Goal: Task Accomplishment & Management: Use online tool/utility

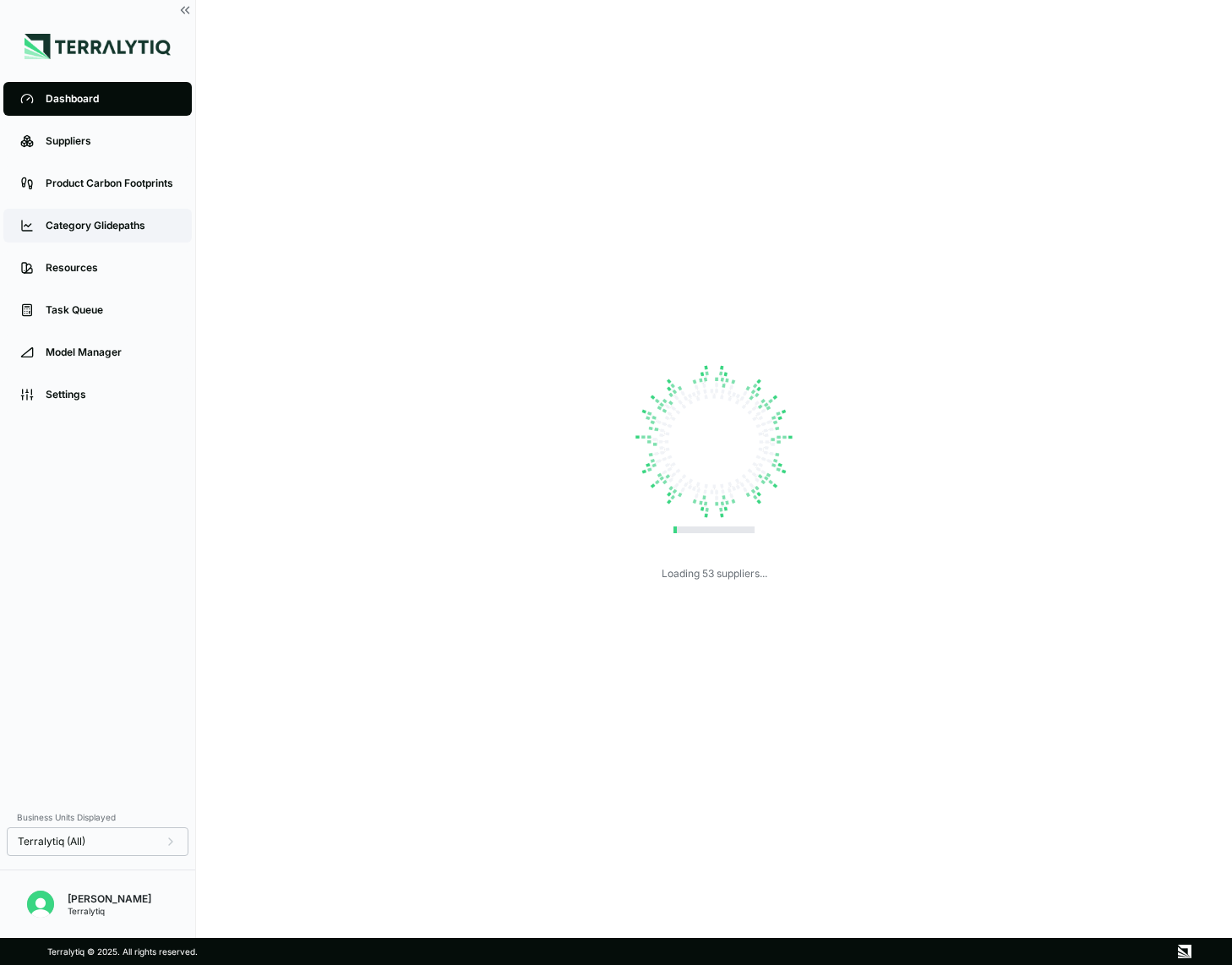
click at [88, 236] on link "Category Glidepaths" at bounding box center [98, 226] width 188 height 33
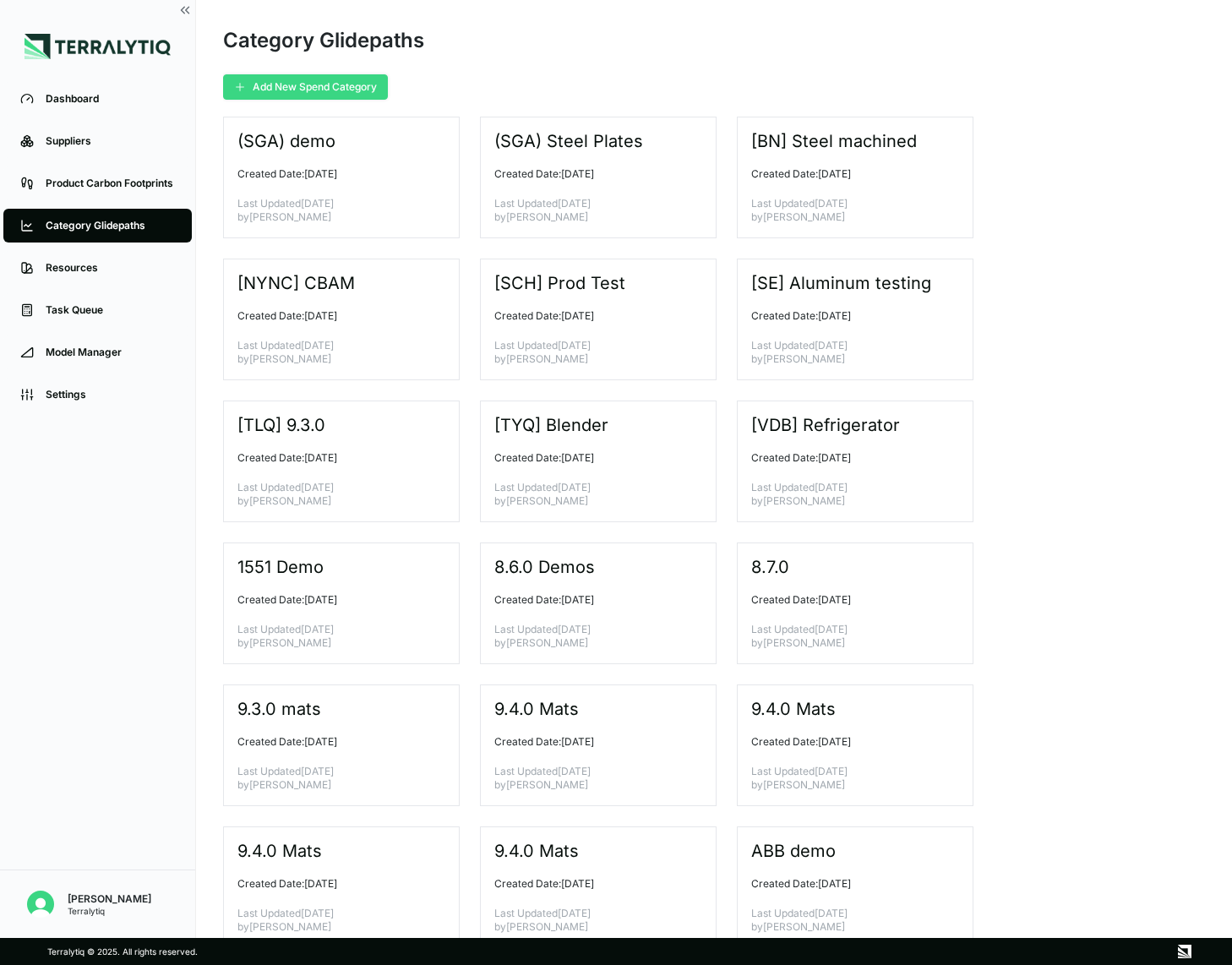
click at [295, 82] on button "Add New Spend Category" at bounding box center [306, 87] width 165 height 25
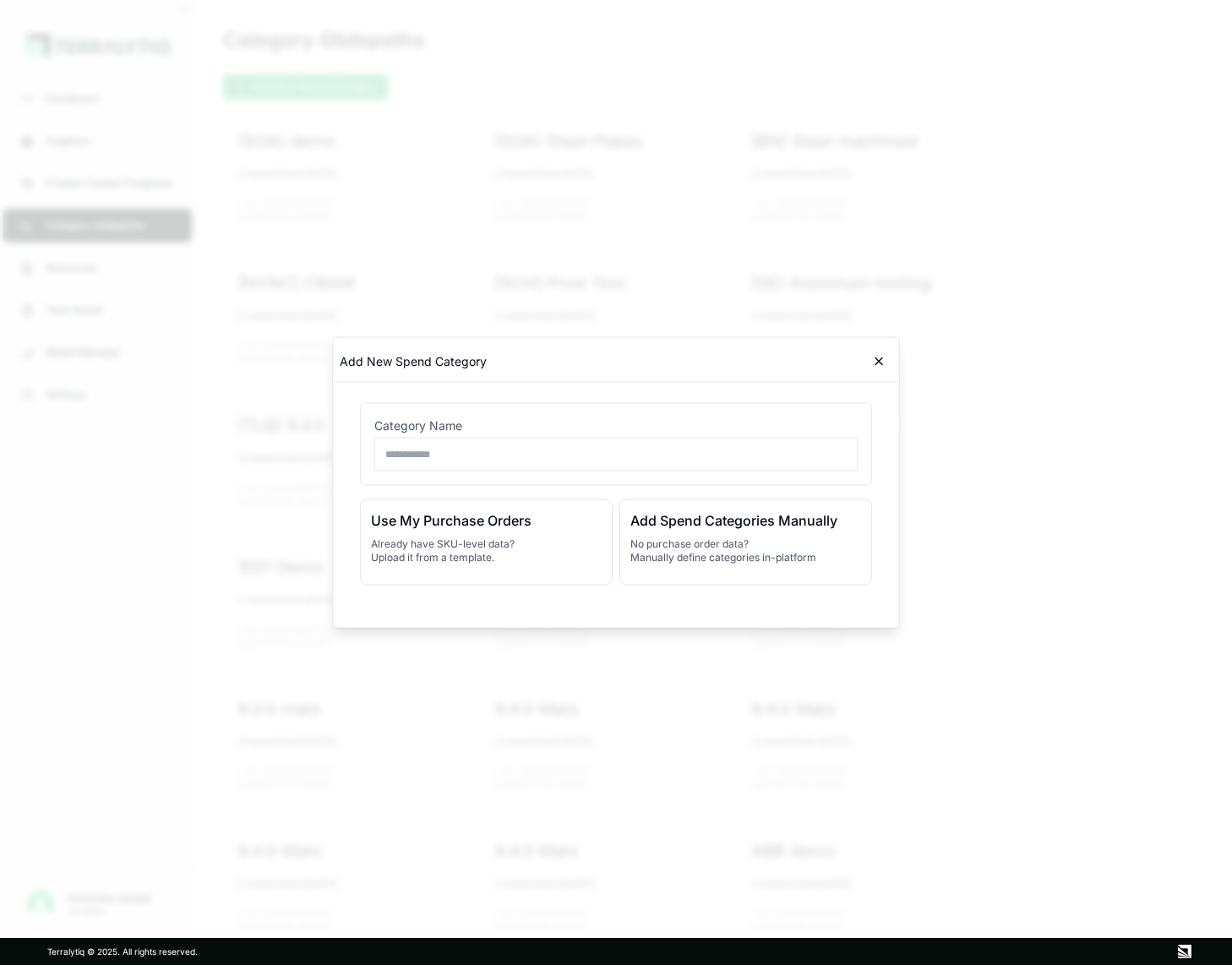
click at [456, 459] on input "text" at bounding box center [616, 454] width 483 height 33
type input "*****"
click at [686, 543] on p "No purchase order data? Manually define categories in-platform" at bounding box center [746, 551] width 231 height 27
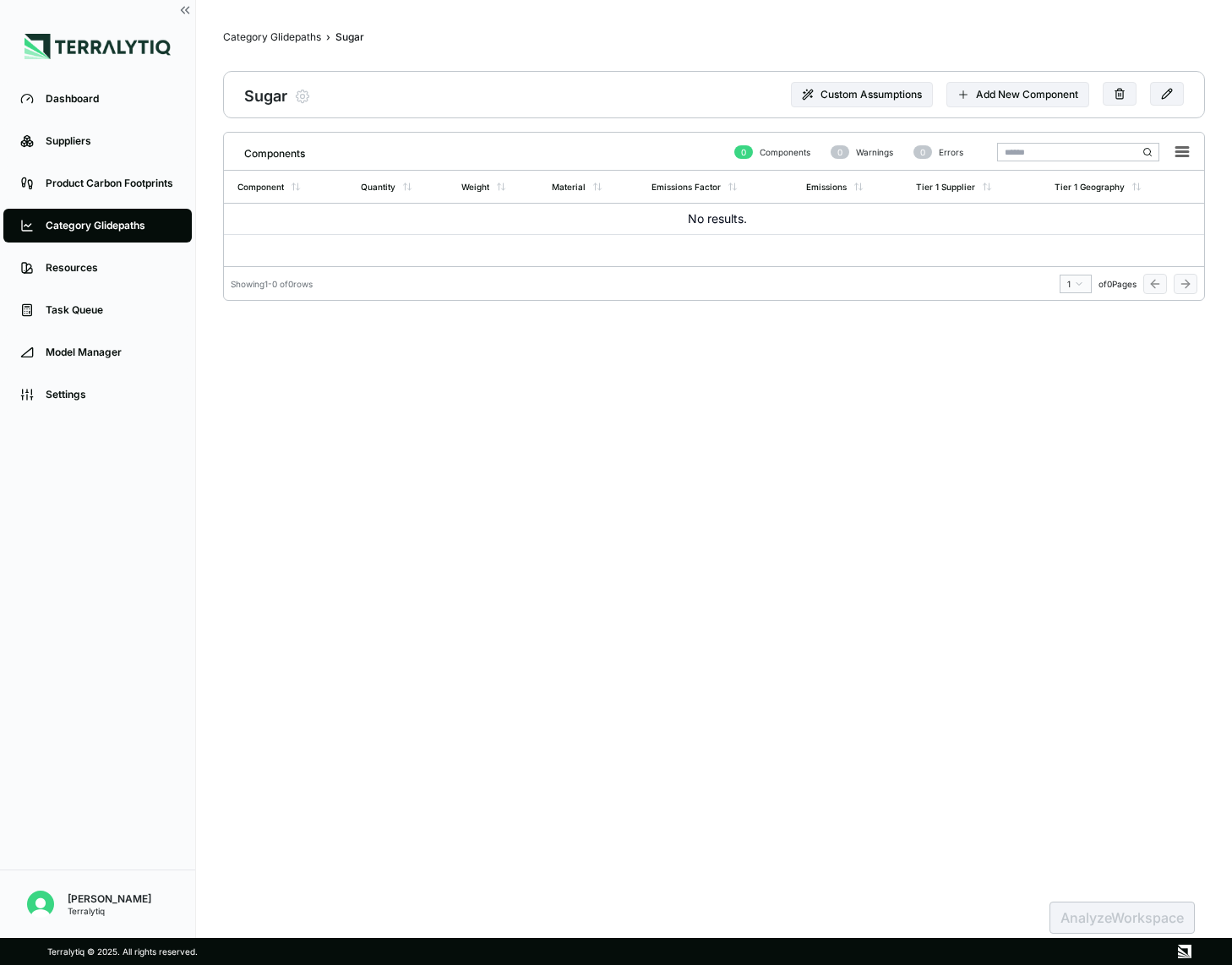
click at [984, 108] on div "Sugar Modify Product Custom Assumptions Add New Component" at bounding box center [714, 95] width 982 height 47
click at [987, 92] on button "Add New Component" at bounding box center [1018, 94] width 143 height 25
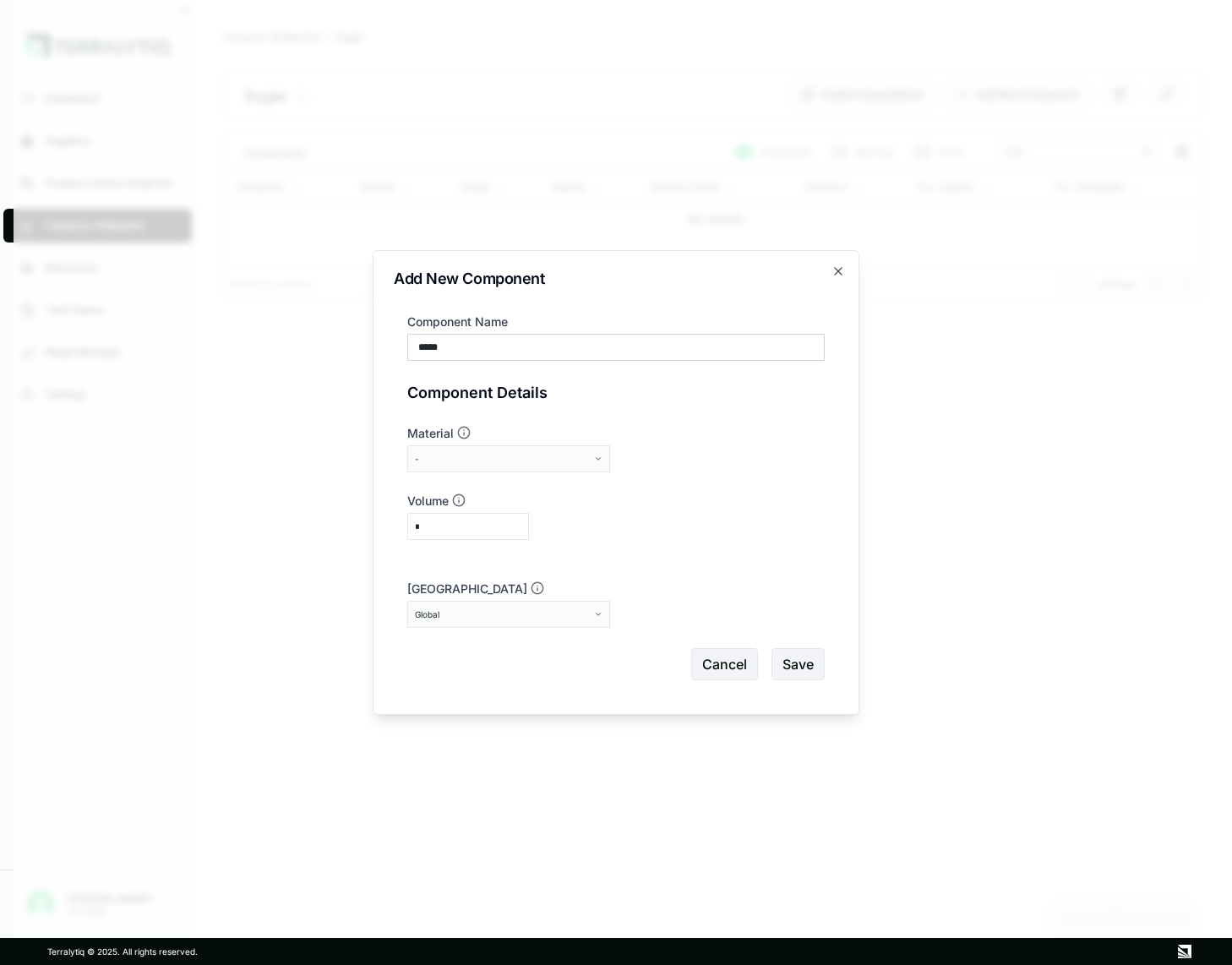
type input "*****"
click at [482, 461] on div "-" at bounding box center [503, 460] width 176 height 11
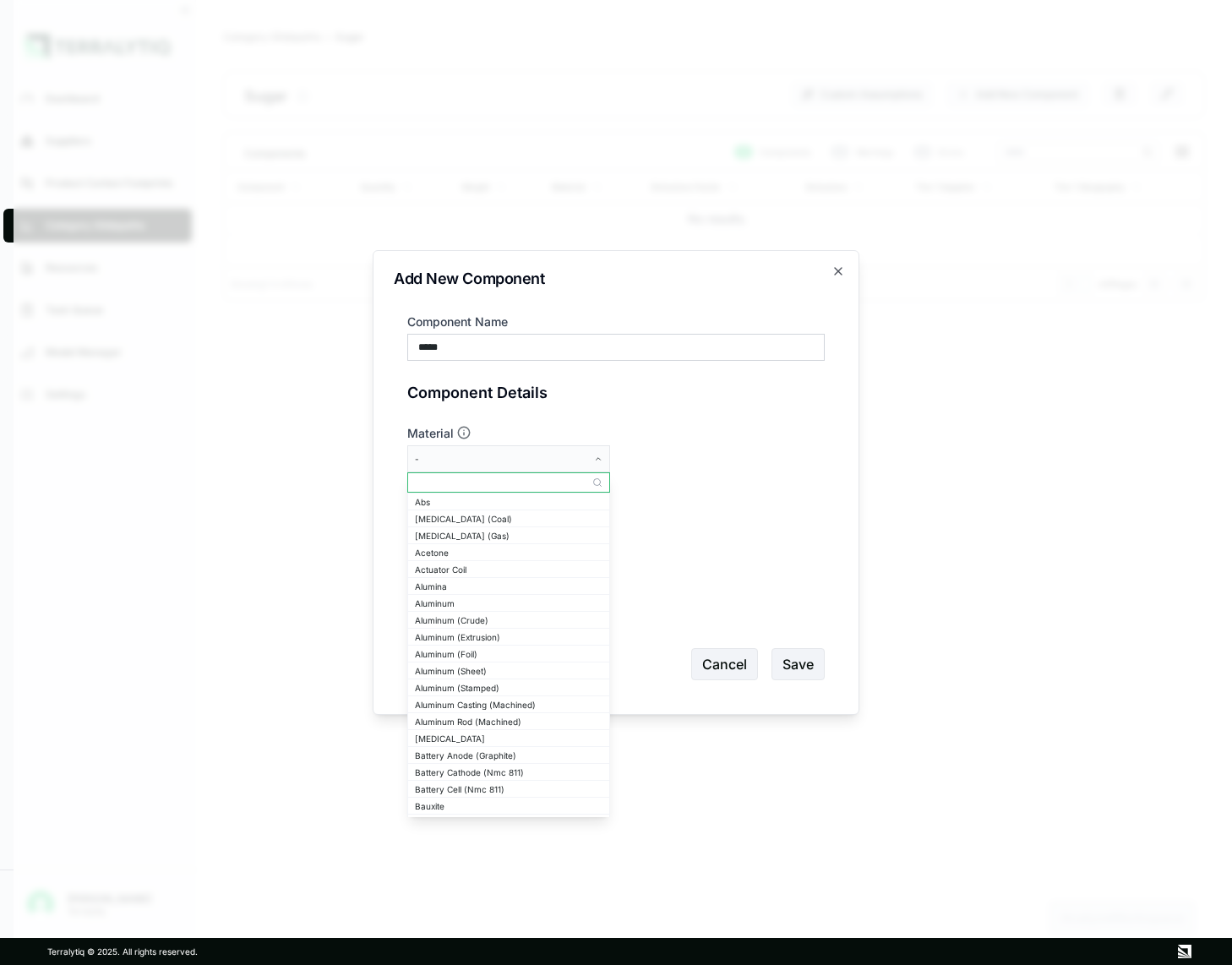
click at [473, 476] on input "text" at bounding box center [509, 482] width 201 height 20
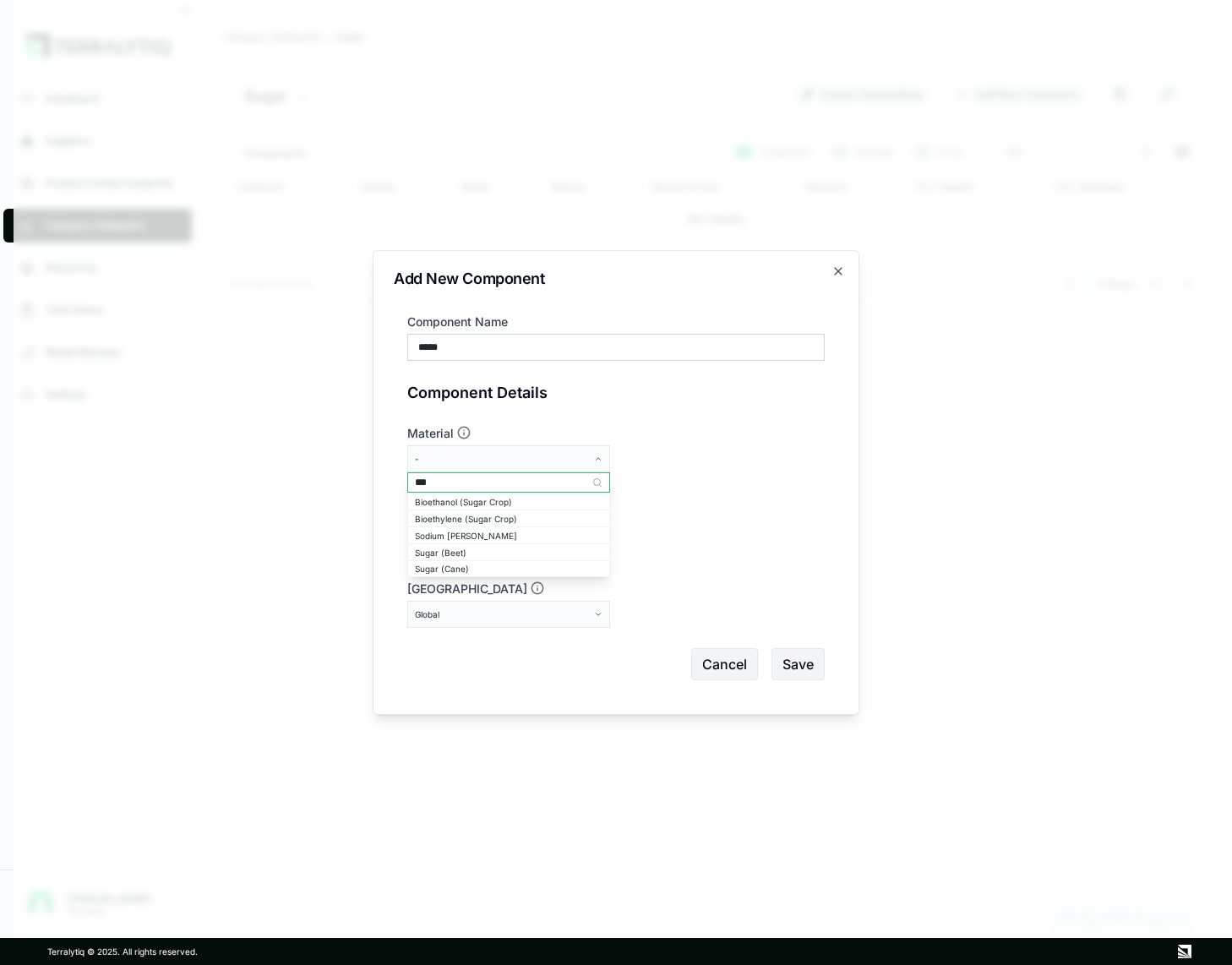
type input "****"
click at [453, 547] on div "Sugar (Cane)" at bounding box center [509, 552] width 188 height 11
click at [799, 660] on button "Save" at bounding box center [798, 664] width 54 height 33
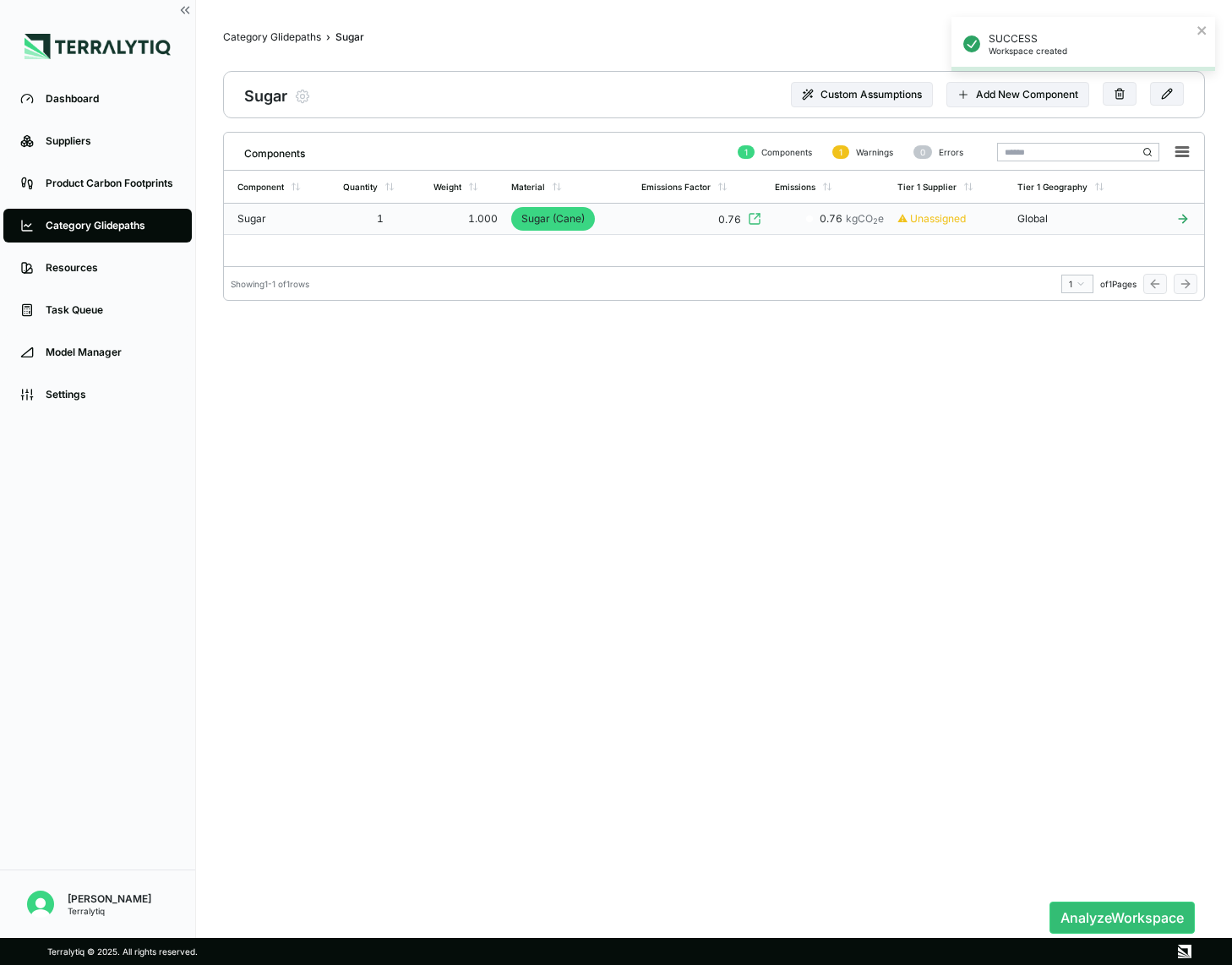
click at [424, 219] on td "1" at bounding box center [381, 220] width 91 height 32
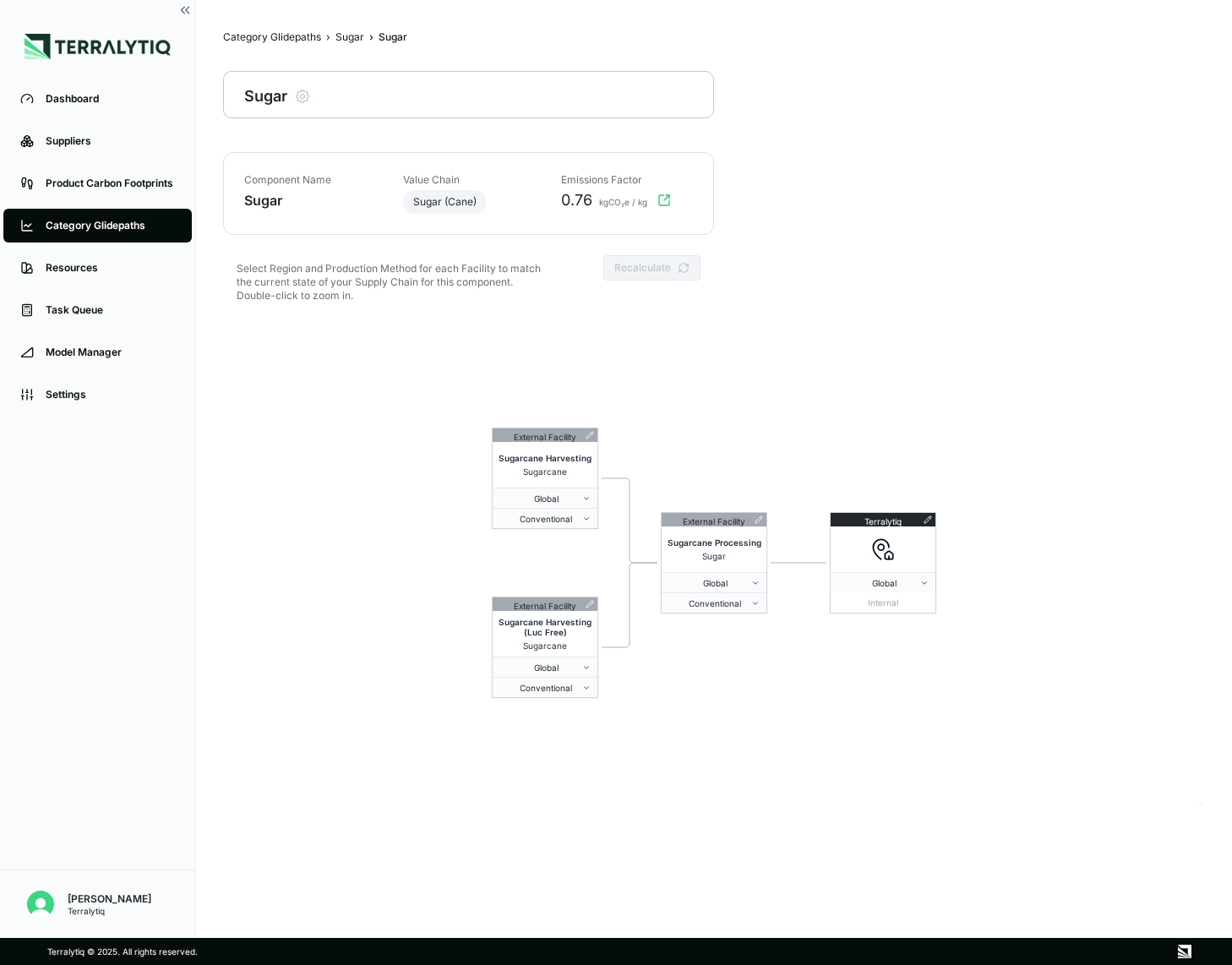
click at [688, 480] on div "External Facility Sugarcane Harvesting Sugarcane Global Conventional External F…" at bounding box center [714, 563] width 982 height 487
click at [759, 517] on icon at bounding box center [759, 520] width 9 height 9
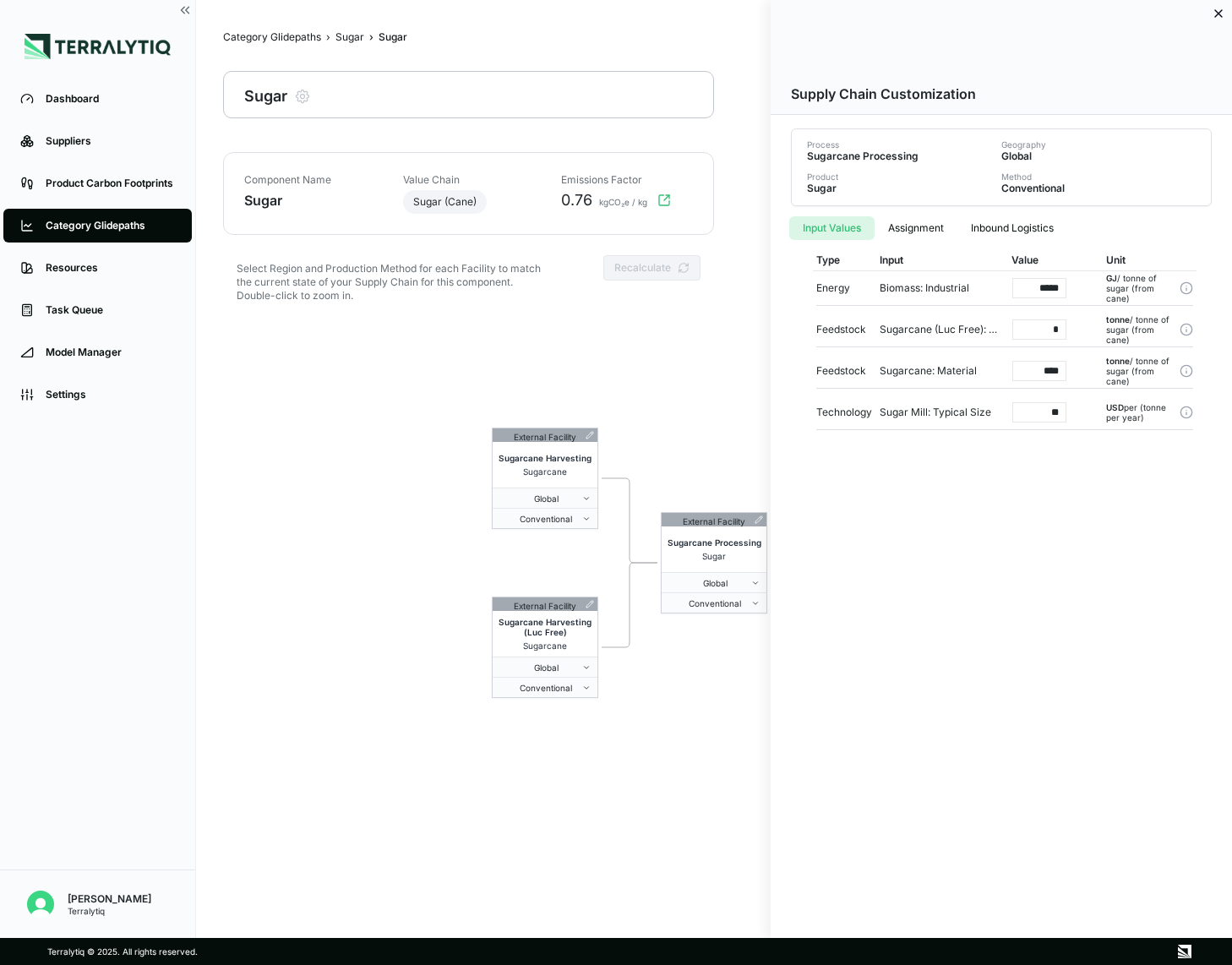
drag, startPoint x: 1050, startPoint y: 327, endPoint x: 1083, endPoint y: 326, distance: 33.0
click at [1083, 326] on div "*" at bounding box center [1046, 330] width 95 height 33
drag, startPoint x: 1037, startPoint y: 375, endPoint x: 1065, endPoint y: 375, distance: 28.0
click at [1065, 375] on input "****" at bounding box center [1040, 371] width 54 height 20
drag, startPoint x: 1042, startPoint y: 324, endPoint x: 1069, endPoint y: 324, distance: 27.0
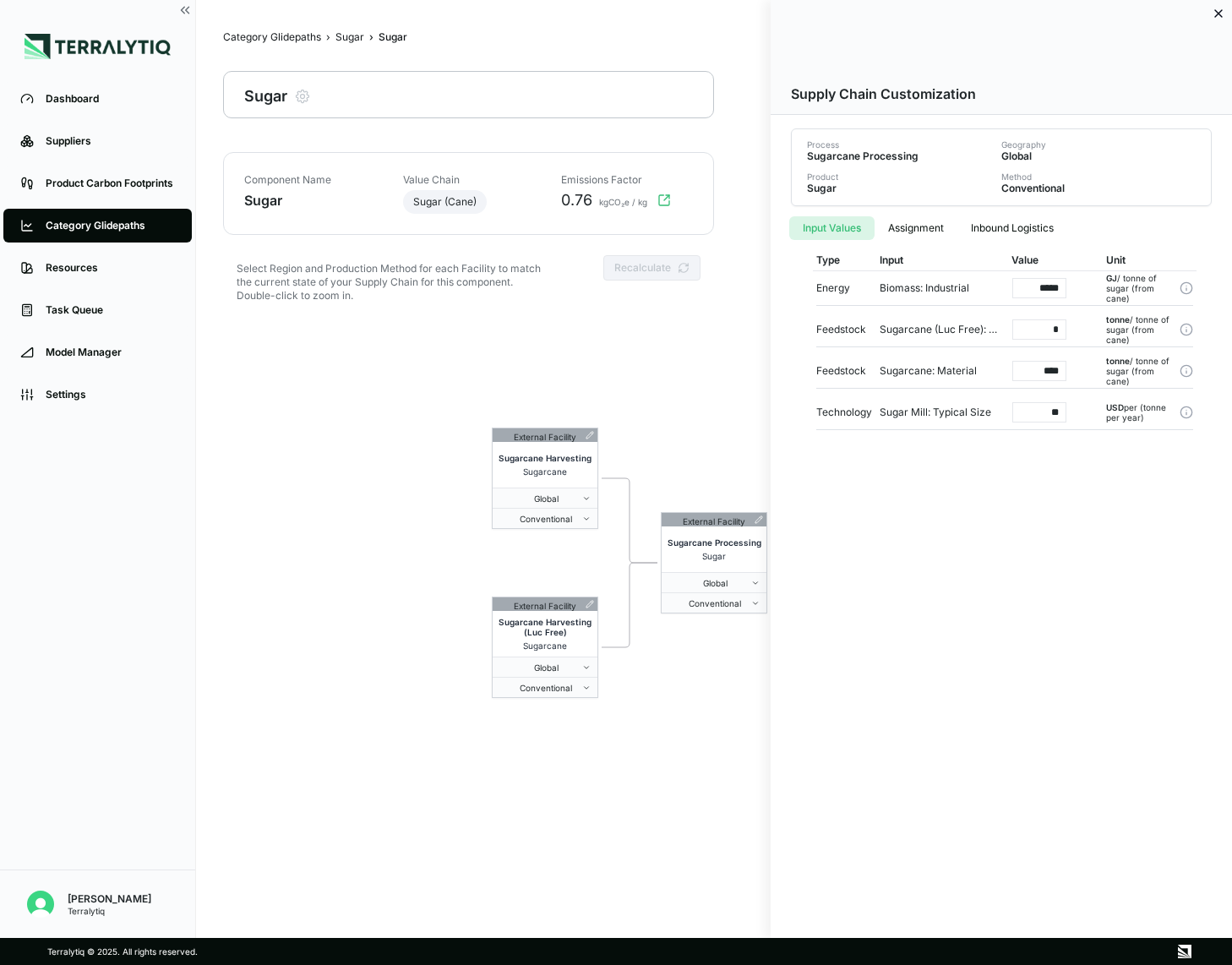
click at [1069, 324] on div "*" at bounding box center [1046, 330] width 95 height 33
click at [1219, 14] on icon at bounding box center [1219, 14] width 7 height 7
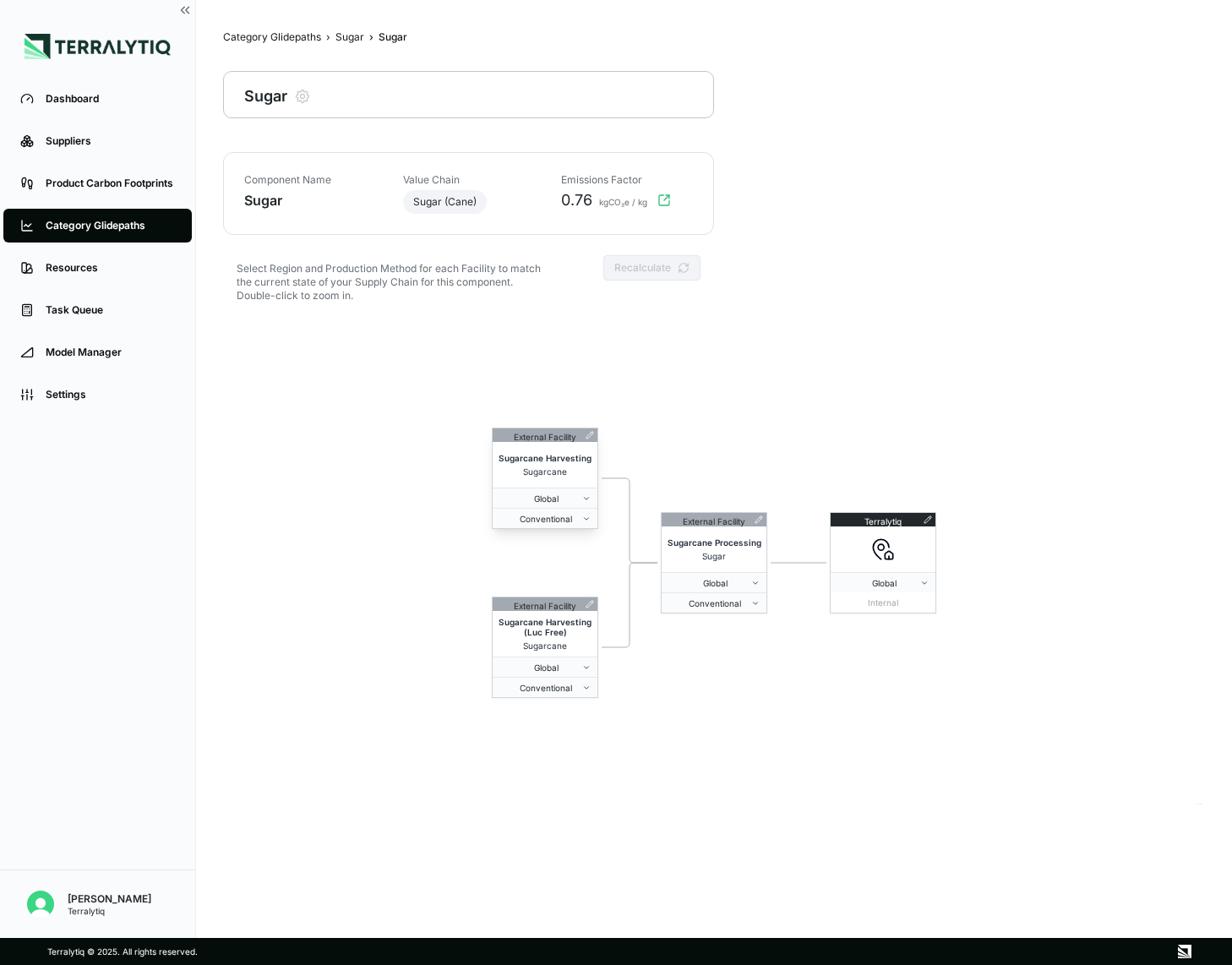
click at [587, 435] on icon at bounding box center [591, 435] width 7 height 7
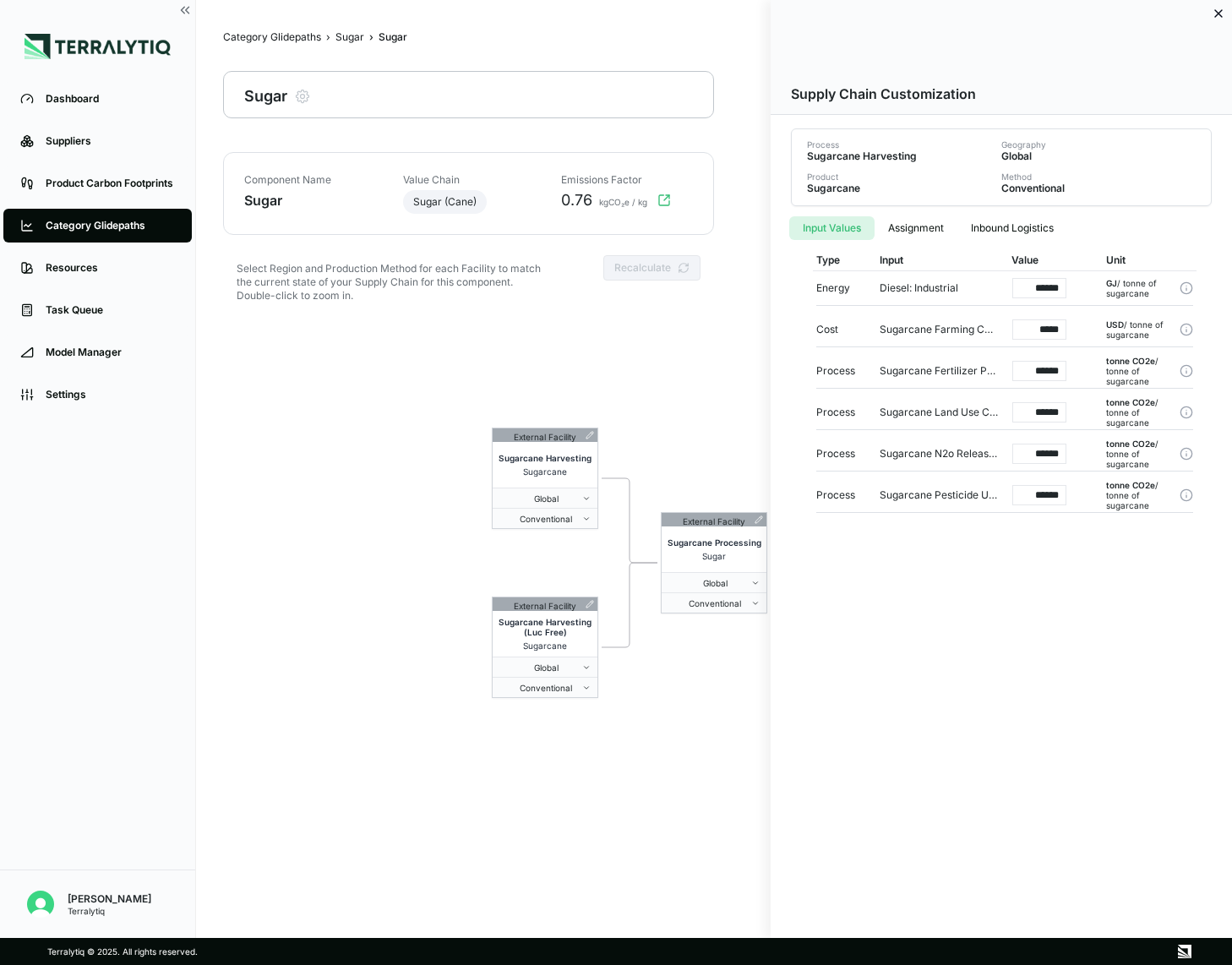
click at [697, 432] on div at bounding box center [616, 482] width 1232 height 965
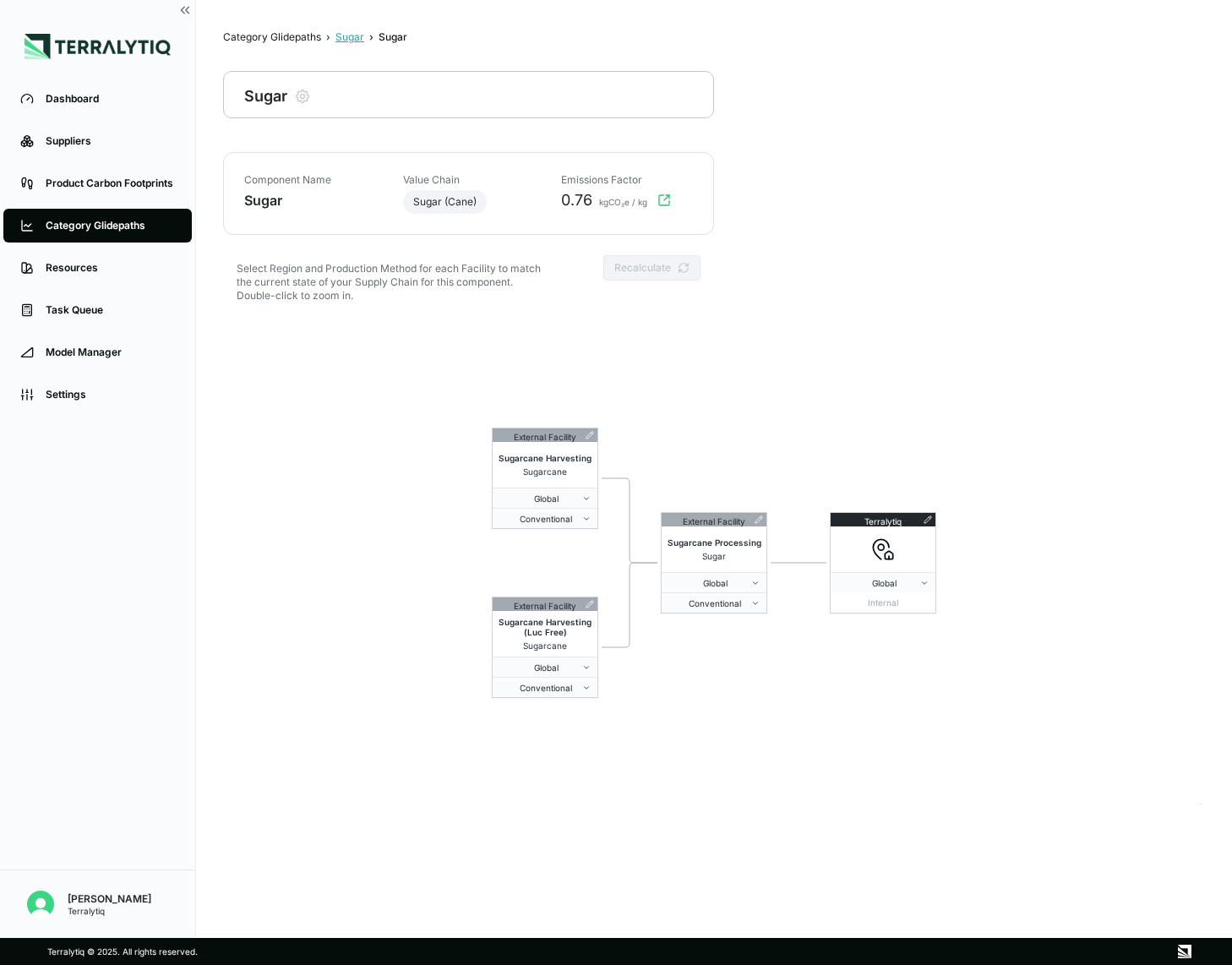
click at [350, 40] on div "Sugar" at bounding box center [350, 37] width 29 height 13
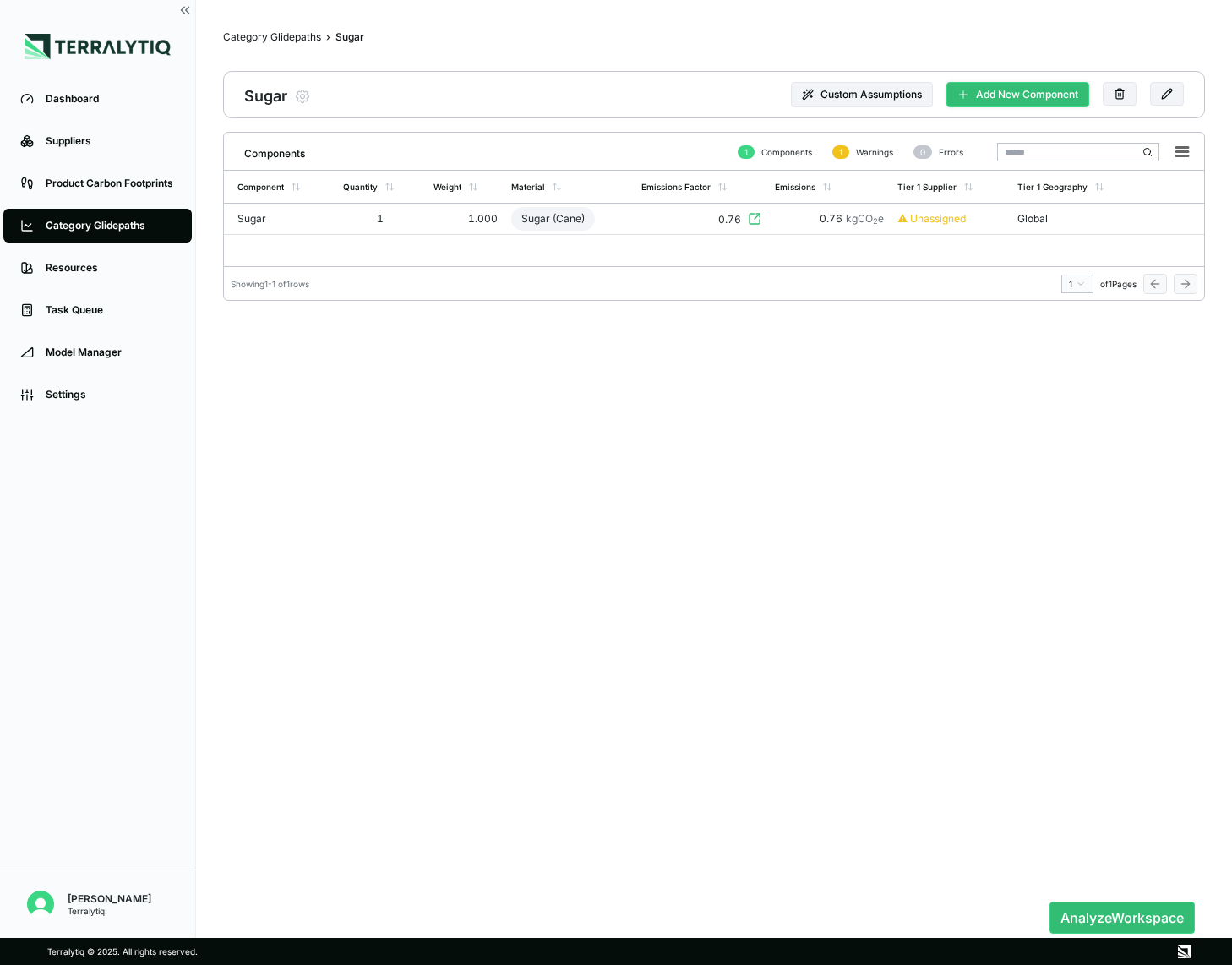
click at [993, 99] on button "Add New Component" at bounding box center [1018, 94] width 143 height 25
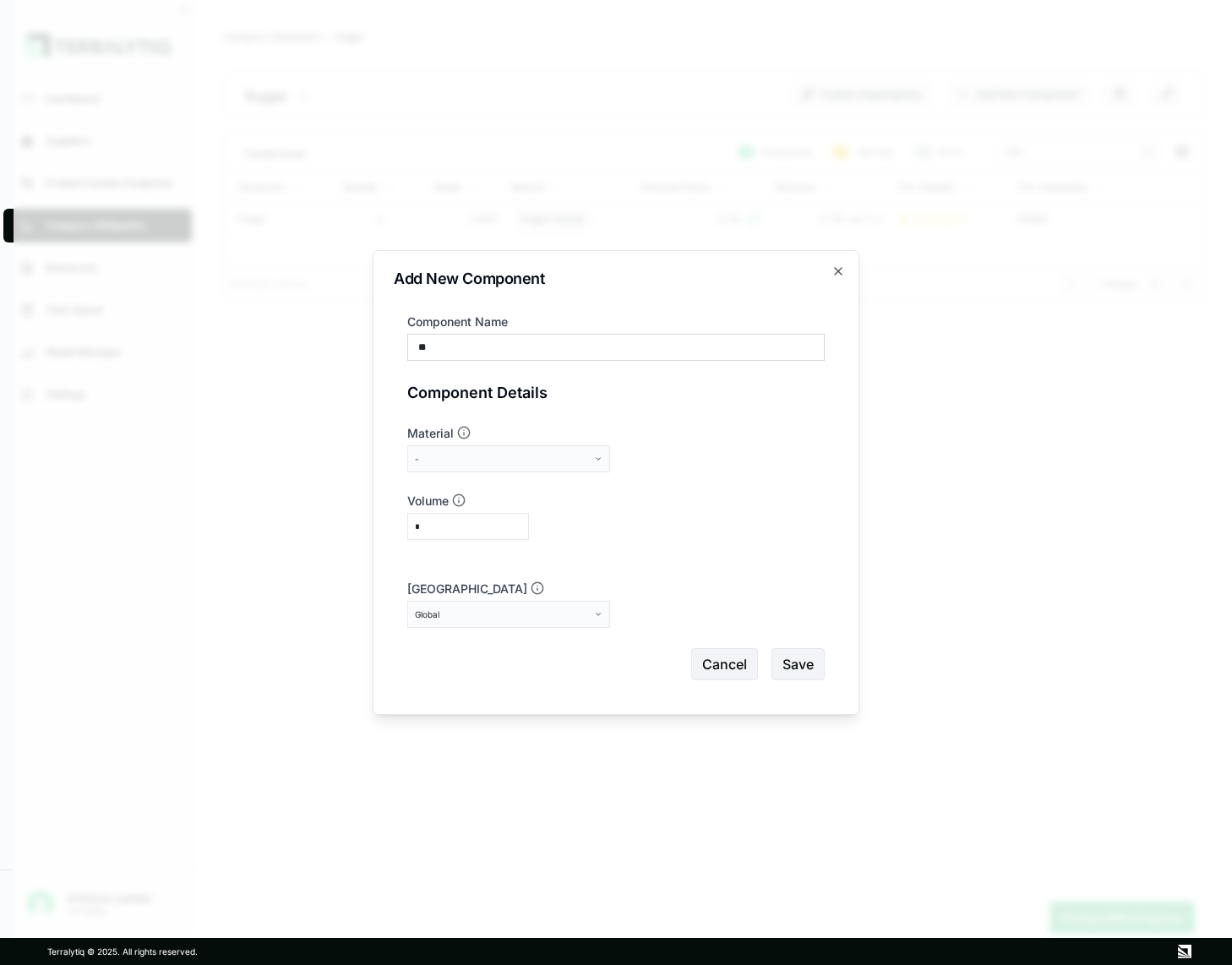
type input "*"
type input "********"
click at [512, 461] on div "-" at bounding box center [503, 460] width 176 height 11
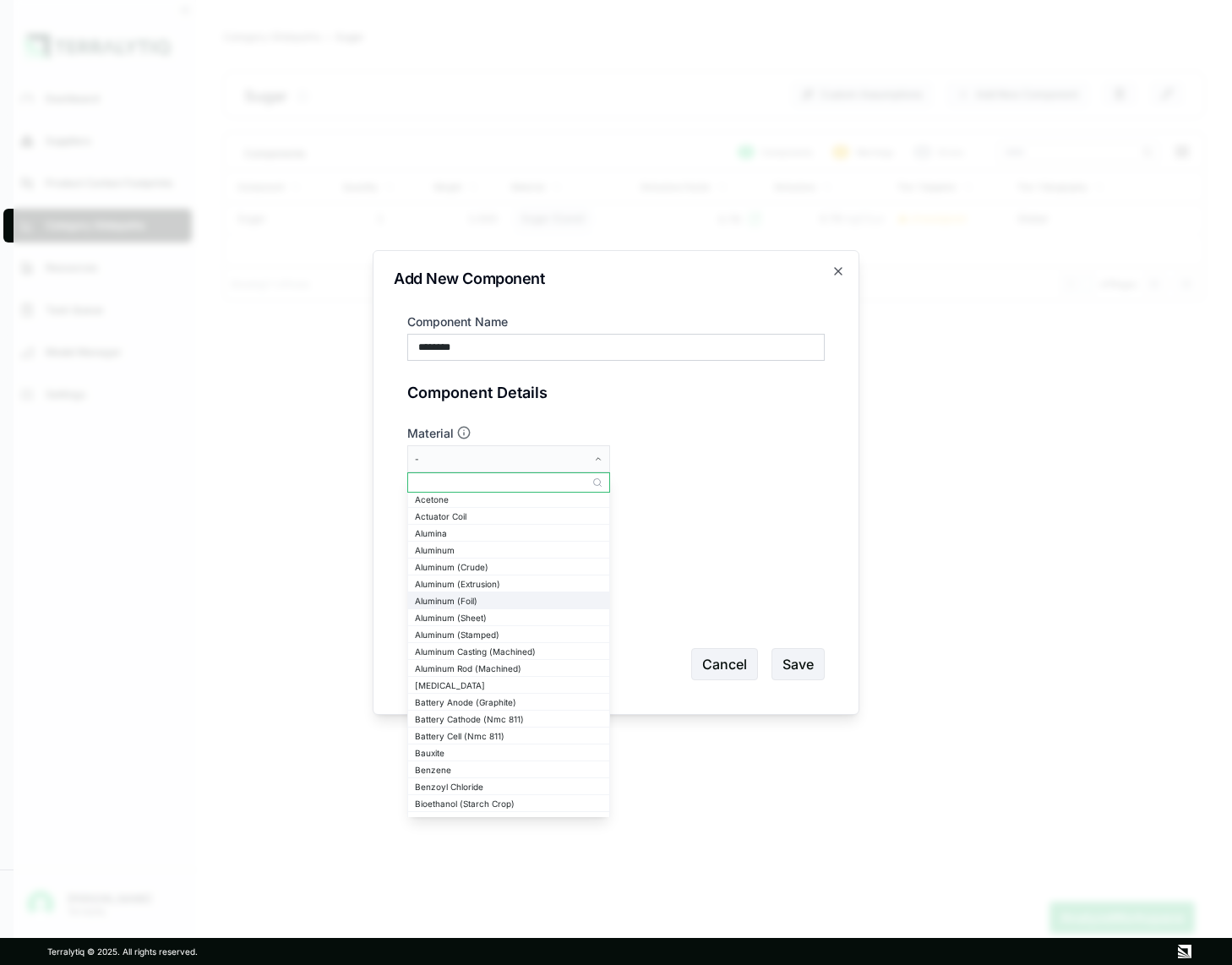
scroll to position [55, 0]
click at [486, 620] on div "Aluminum (Sheet)" at bounding box center [509, 615] width 201 height 16
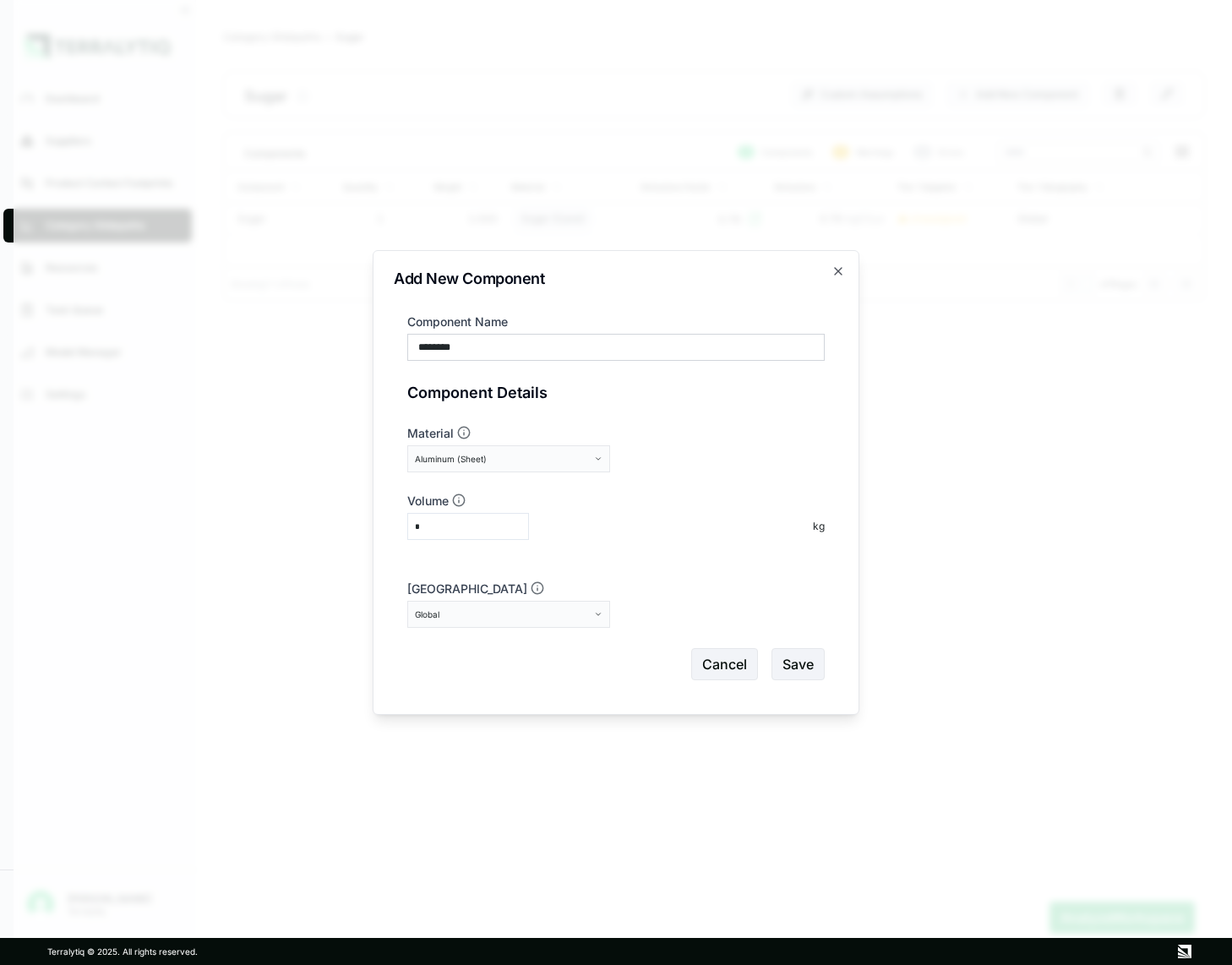
click at [550, 615] on div "Global" at bounding box center [503, 614] width 176 height 11
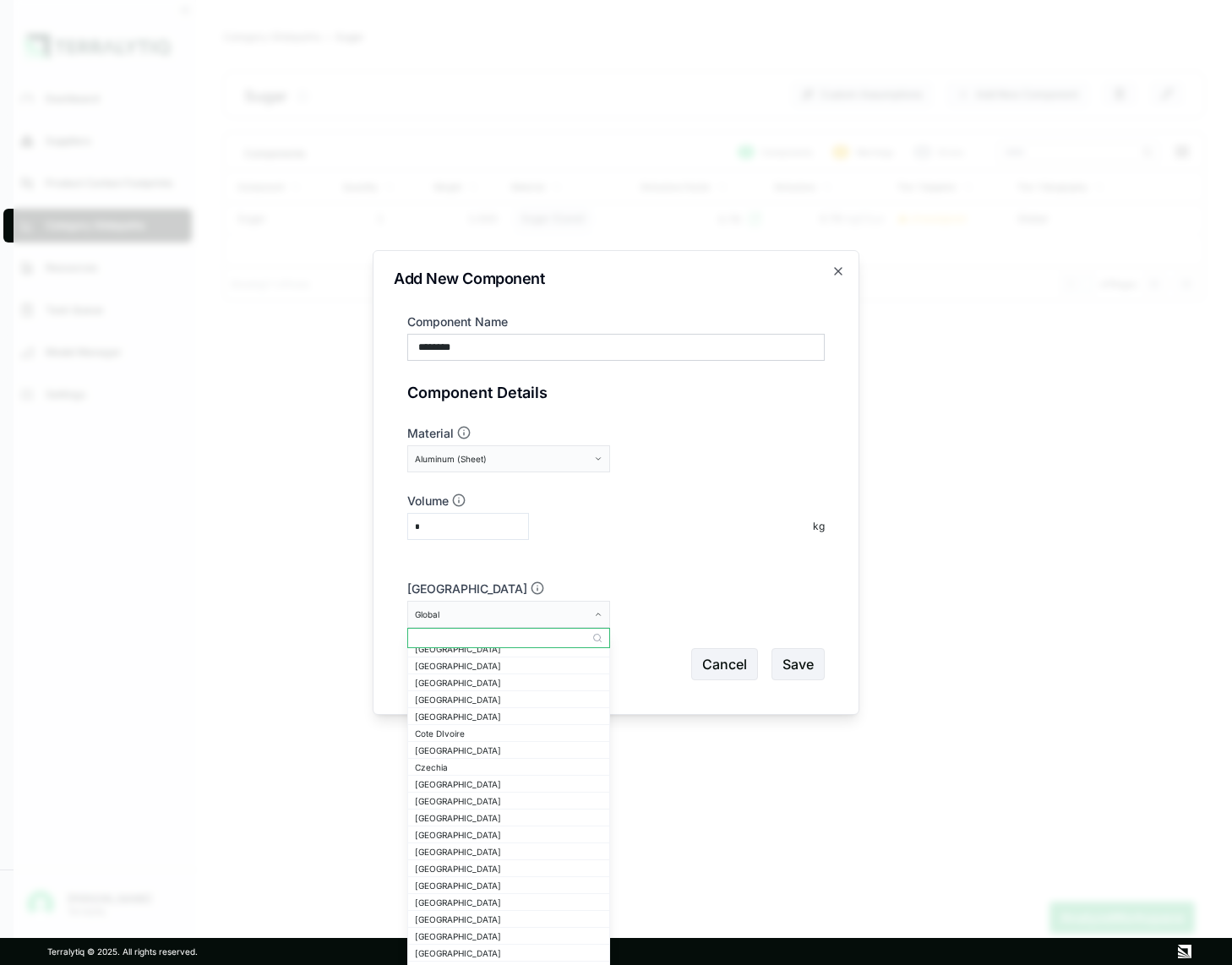
scroll to position [309, 0]
click at [456, 699] on div "[GEOGRAPHIC_DATA]" at bounding box center [509, 703] width 188 height 11
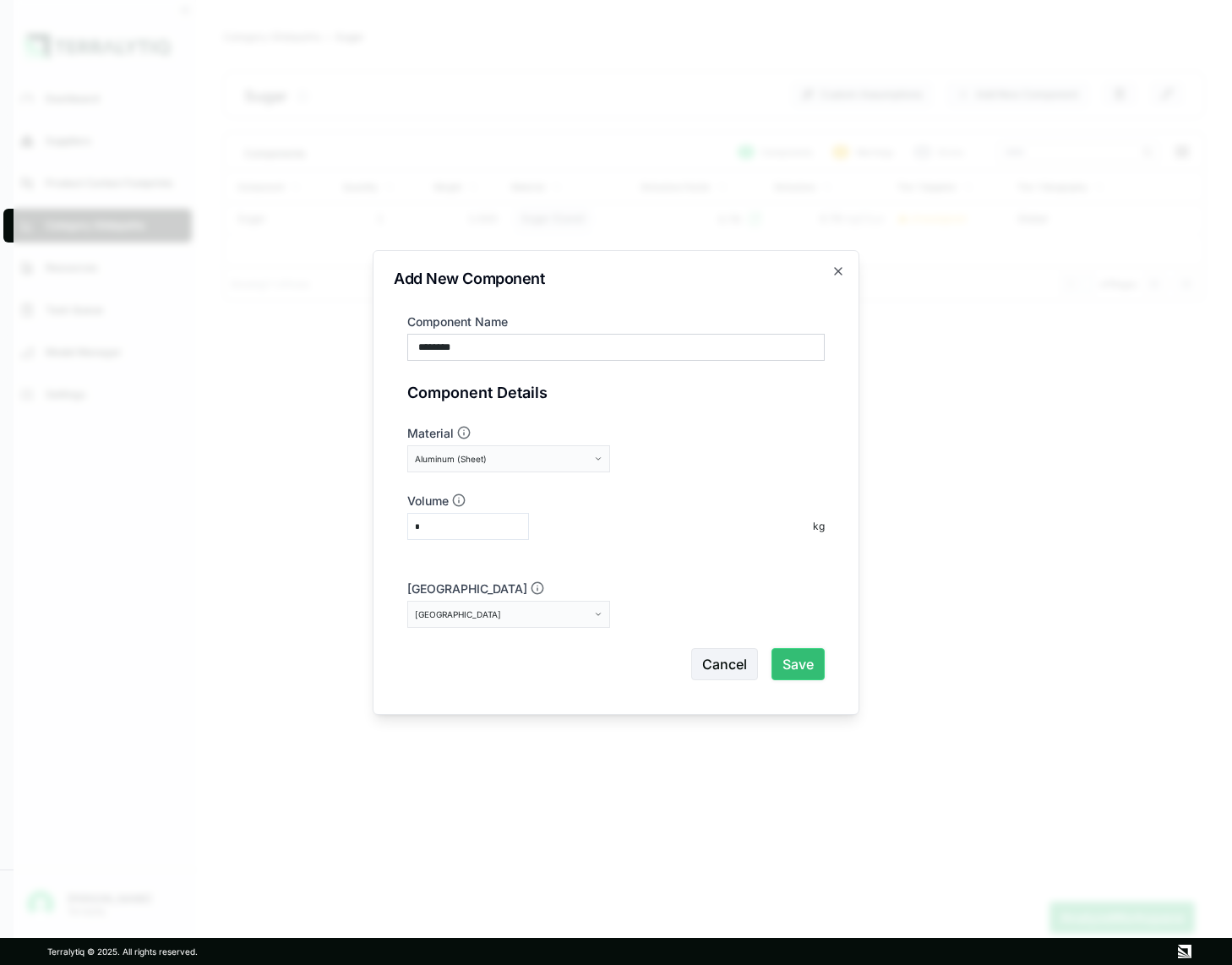
click at [806, 672] on button "Save" at bounding box center [798, 664] width 54 height 33
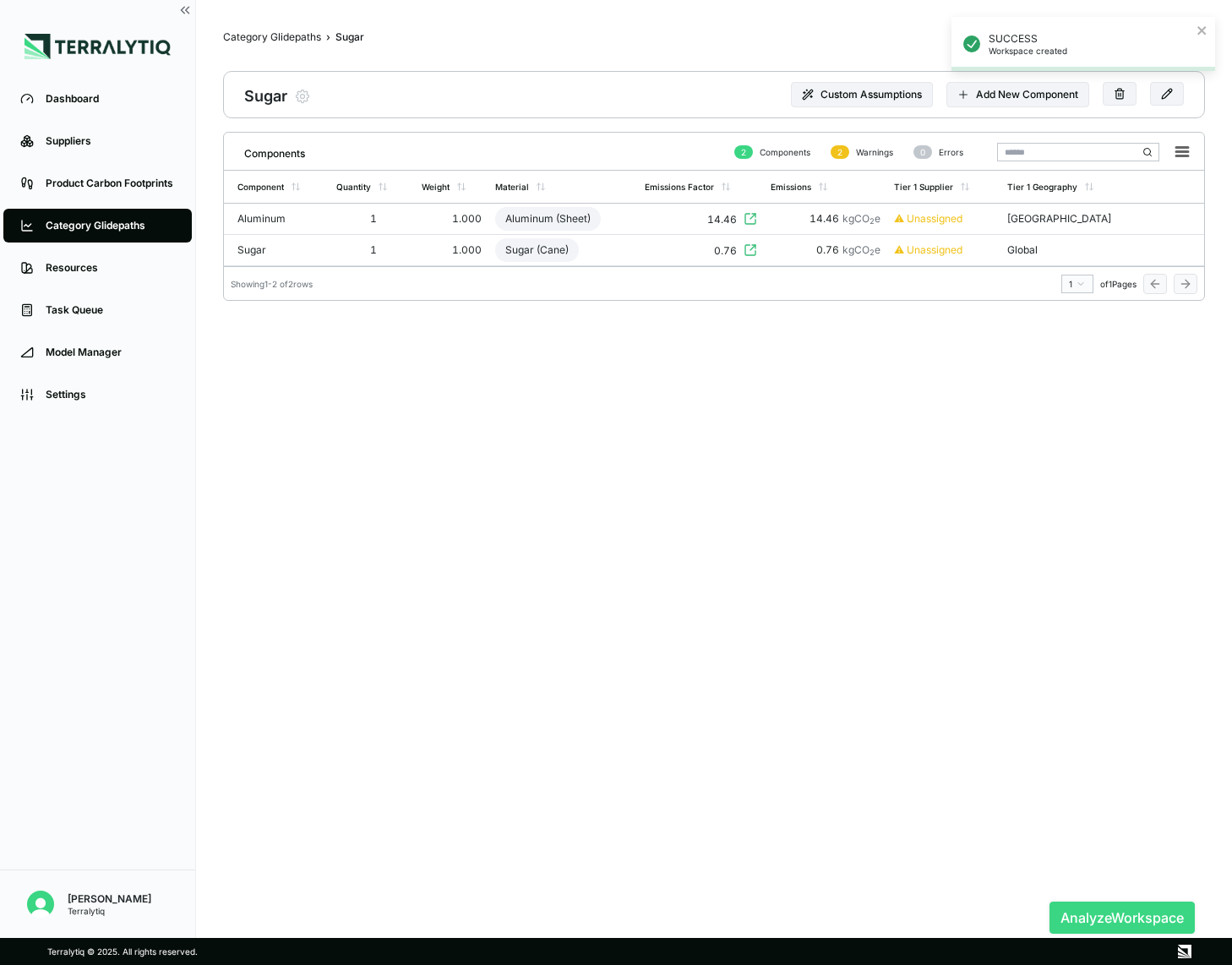
click at [1092, 915] on button "Analyze Workspace" at bounding box center [1122, 918] width 145 height 33
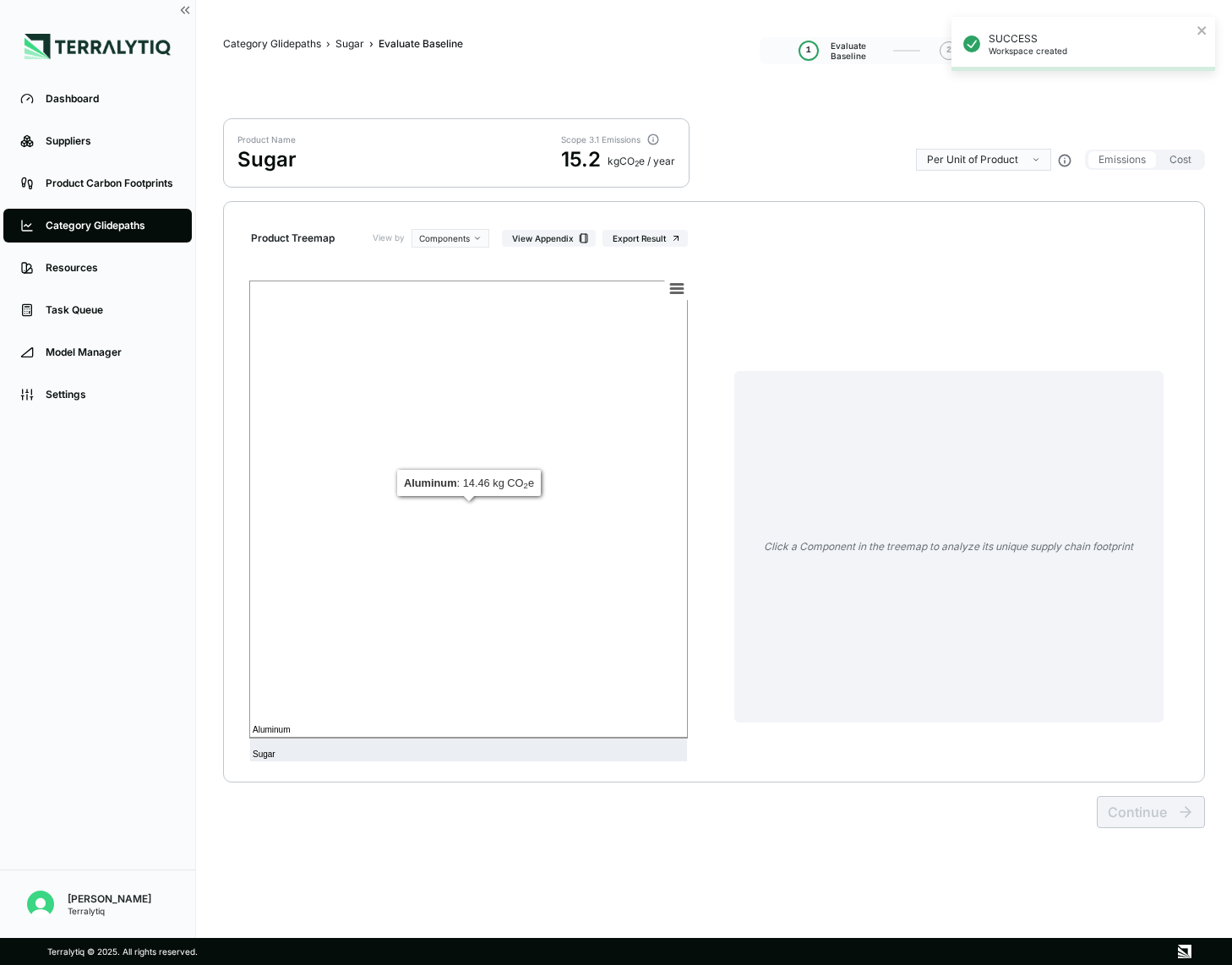
click at [469, 557] on rect at bounding box center [468, 509] width 438 height 457
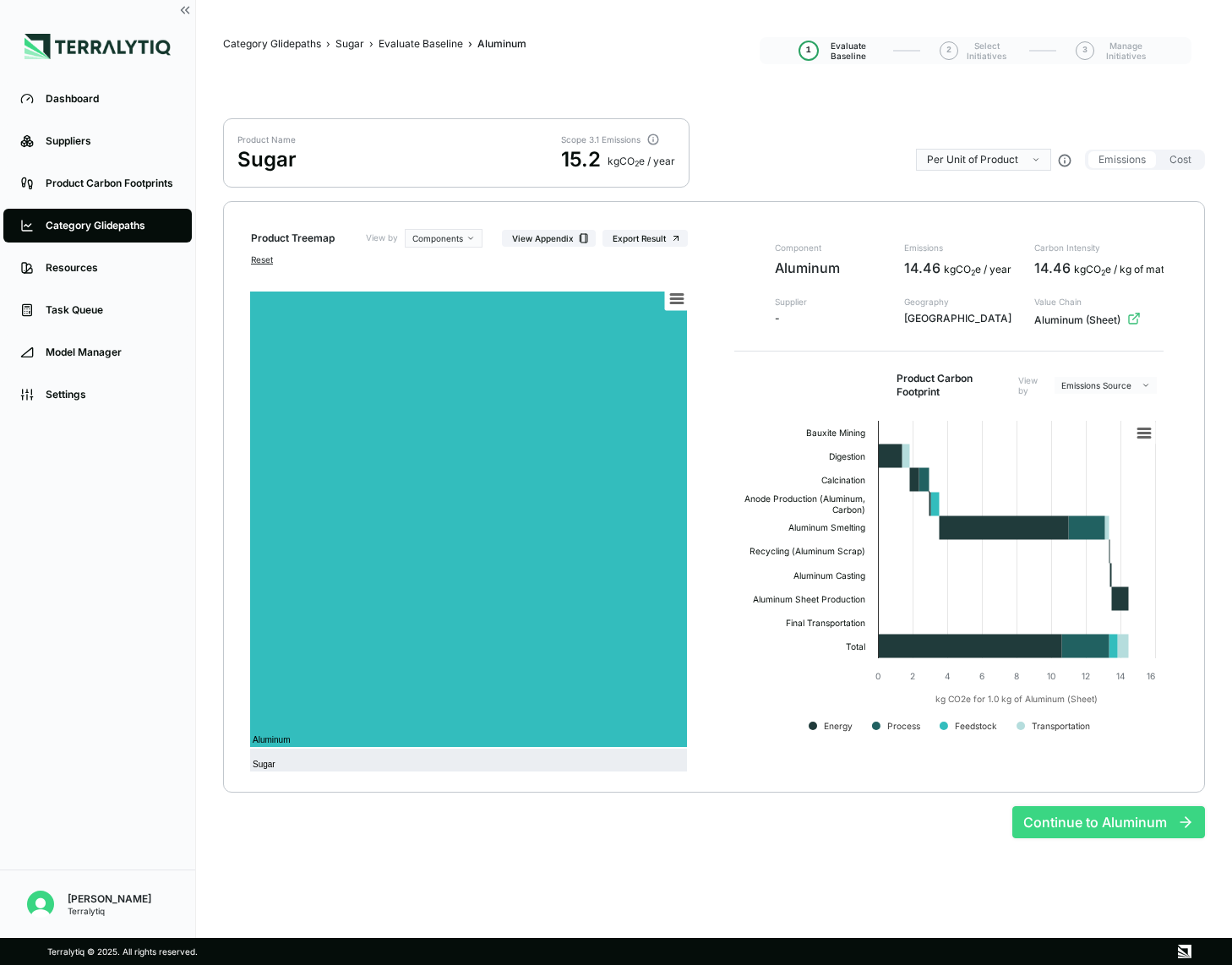
click at [1096, 826] on button "Continue to Aluminum" at bounding box center [1108, 823] width 192 height 33
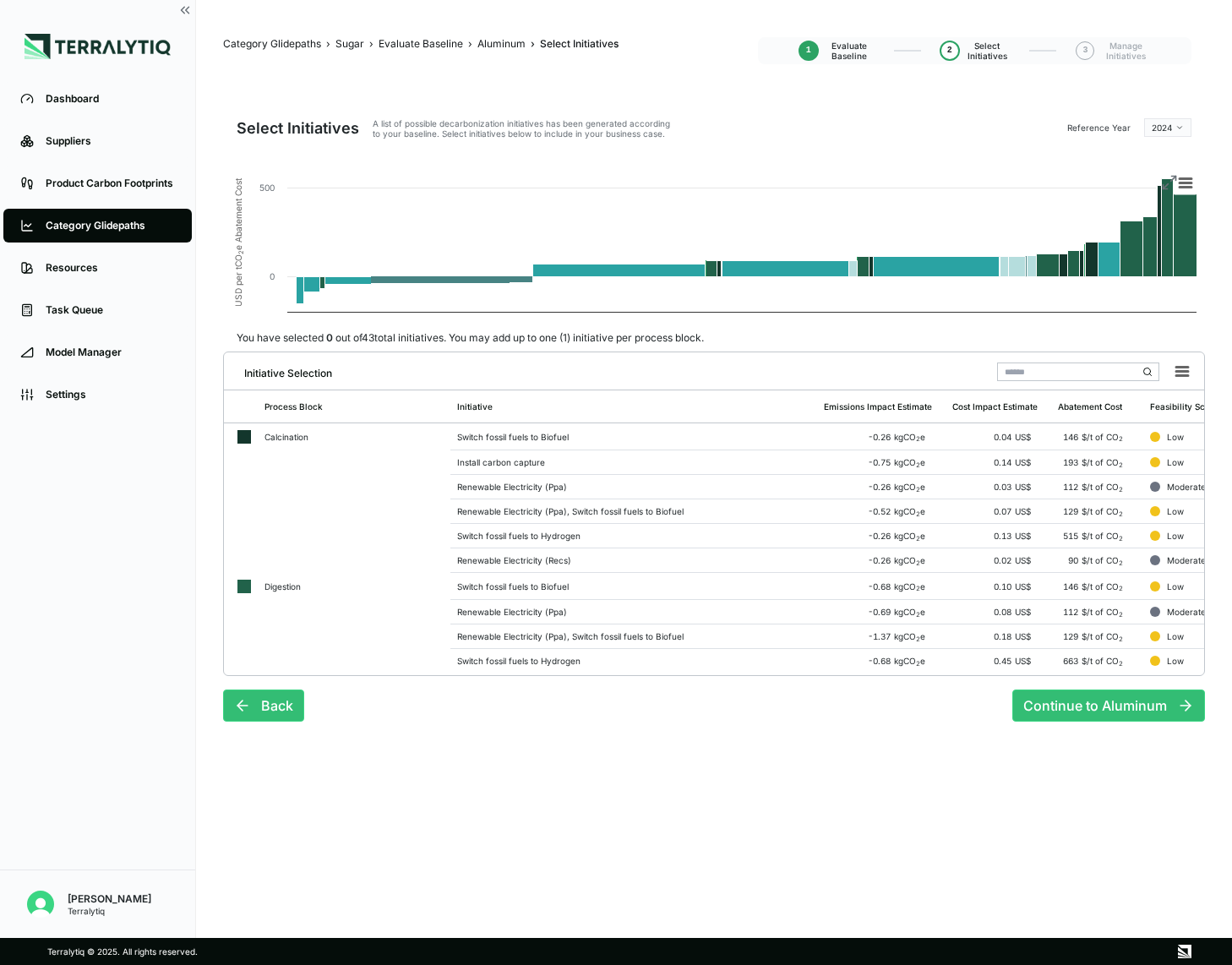
click at [1168, 124] on html "Dashboard Suppliers Product Carbon Footprints Category Glidepaths Resources Tas…" at bounding box center [616, 482] width 1232 height 965
click at [1156, 305] on div "2040" at bounding box center [1178, 303] width 99 height 20
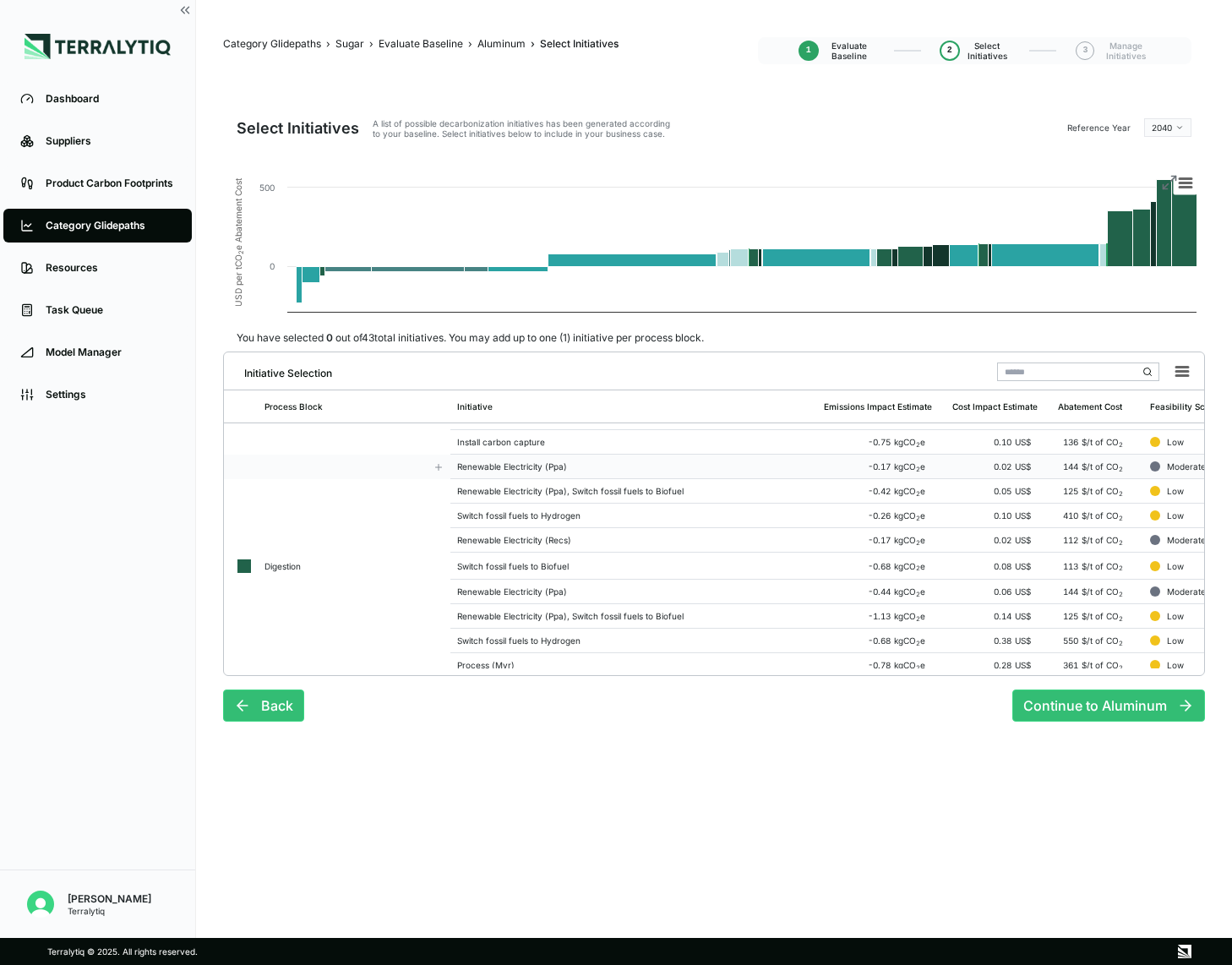
scroll to position [0, 0]
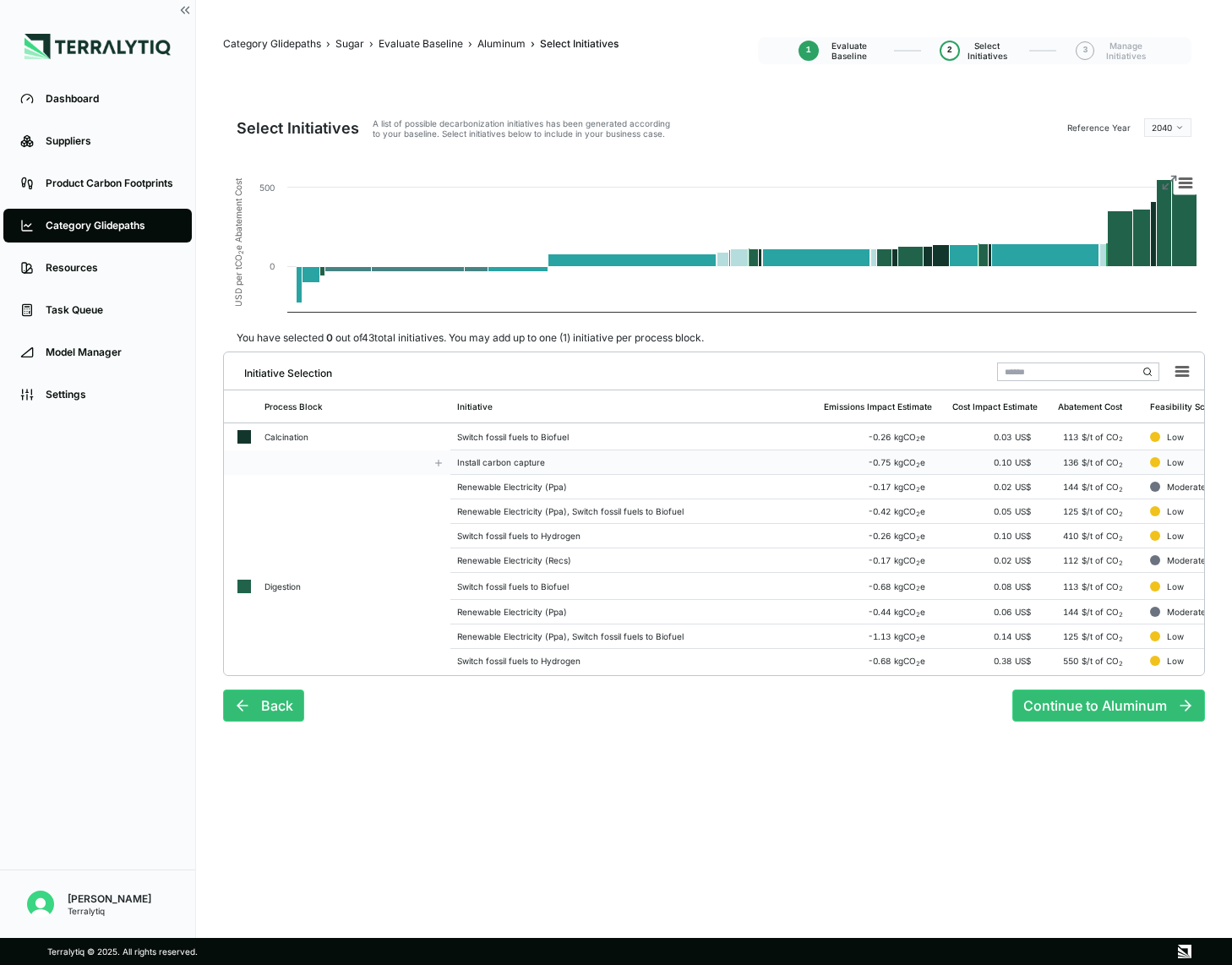
click at [578, 463] on div "Install carbon capture" at bounding box center [634, 462] width 353 height 11
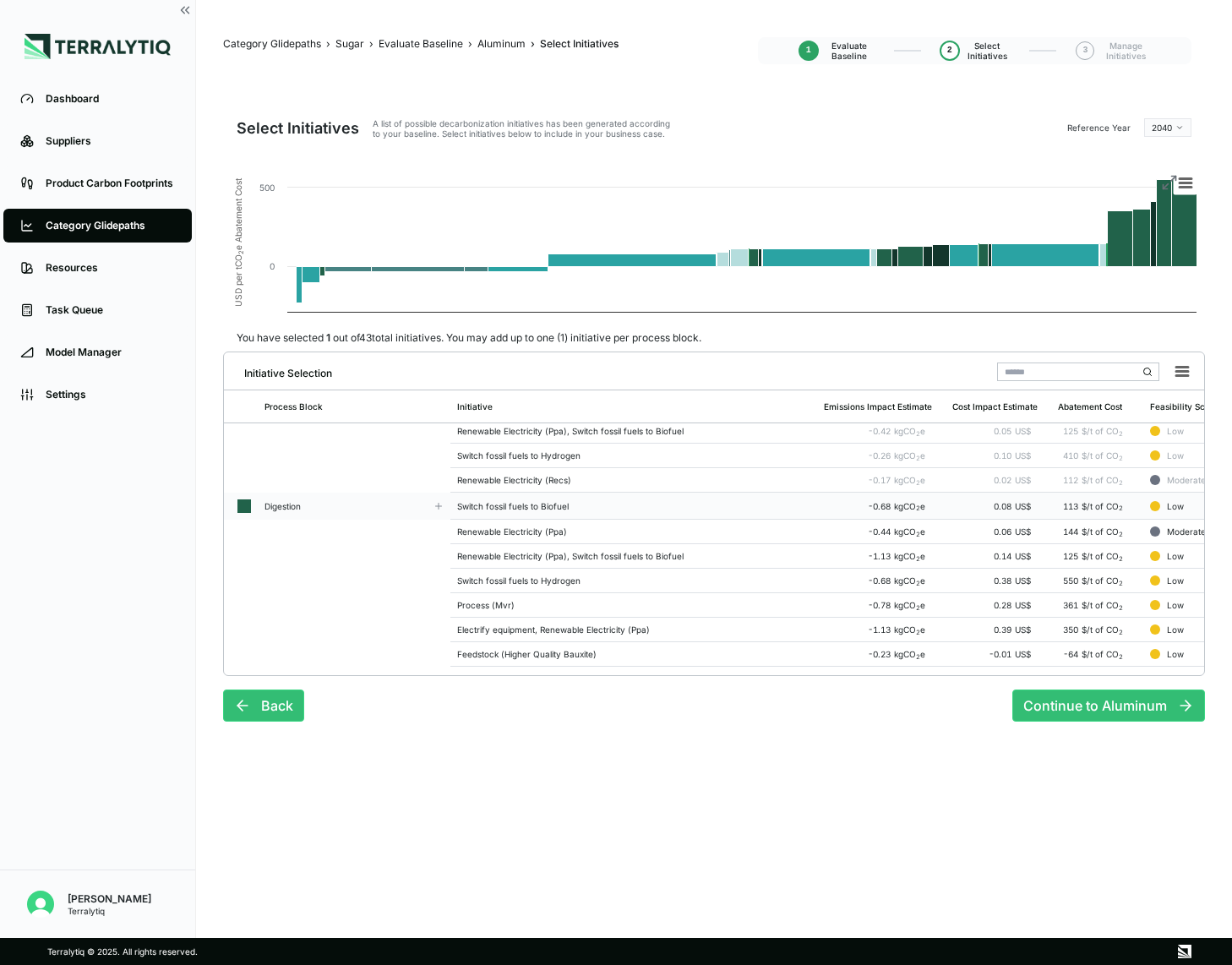
scroll to position [93, 0]
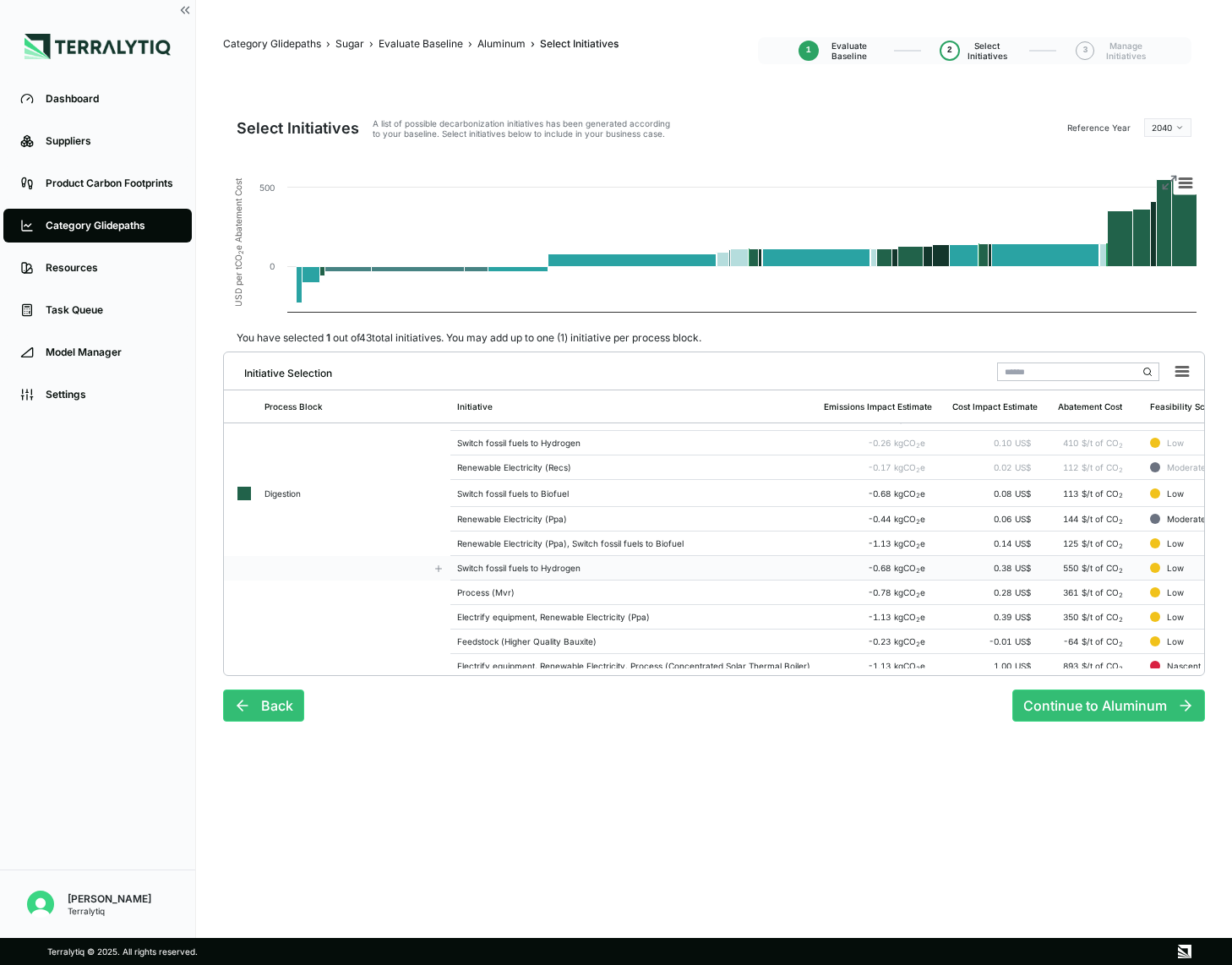
click at [526, 565] on div "Switch fossil fuels to Hydrogen" at bounding box center [634, 569] width 353 height 11
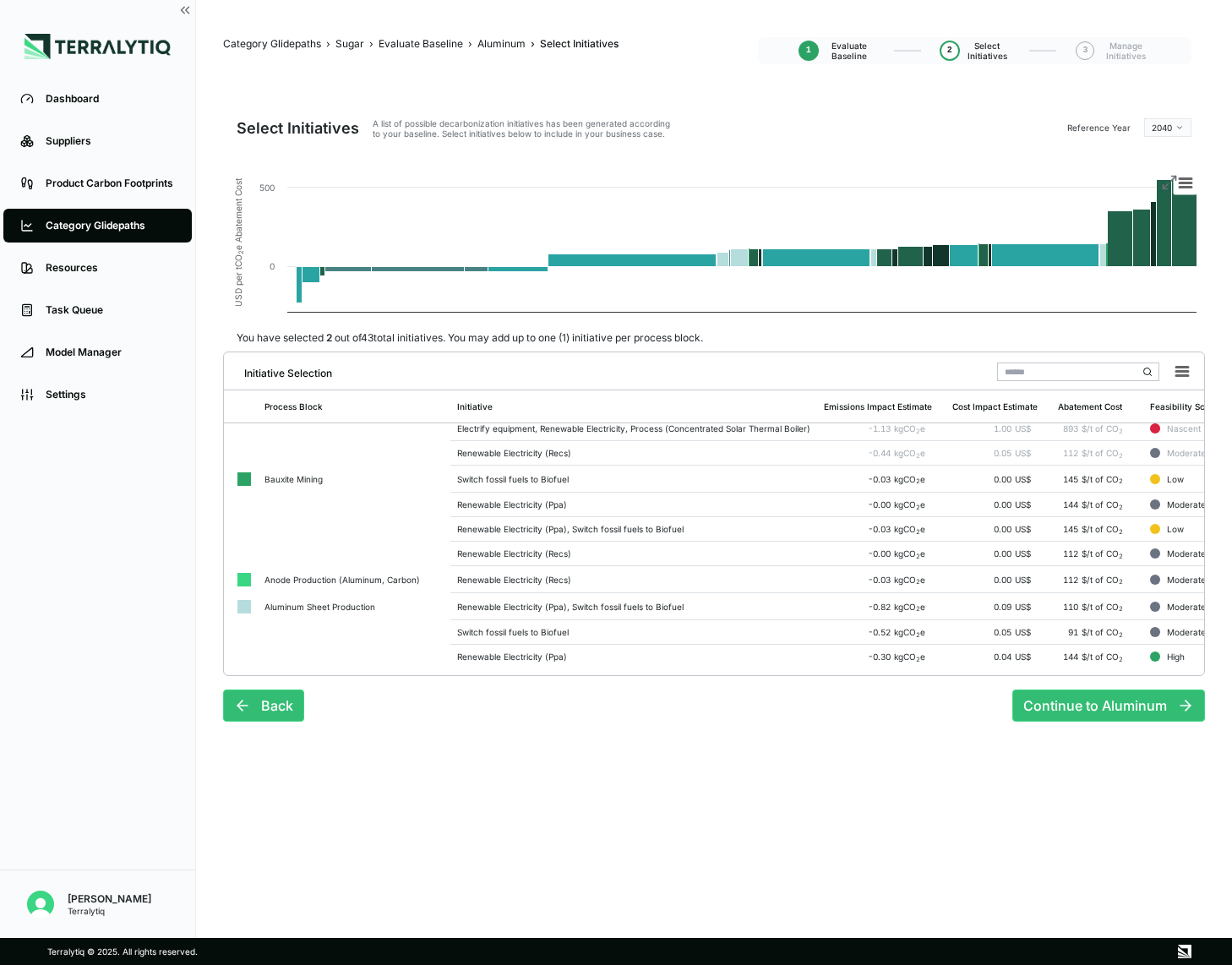
scroll to position [349, 0]
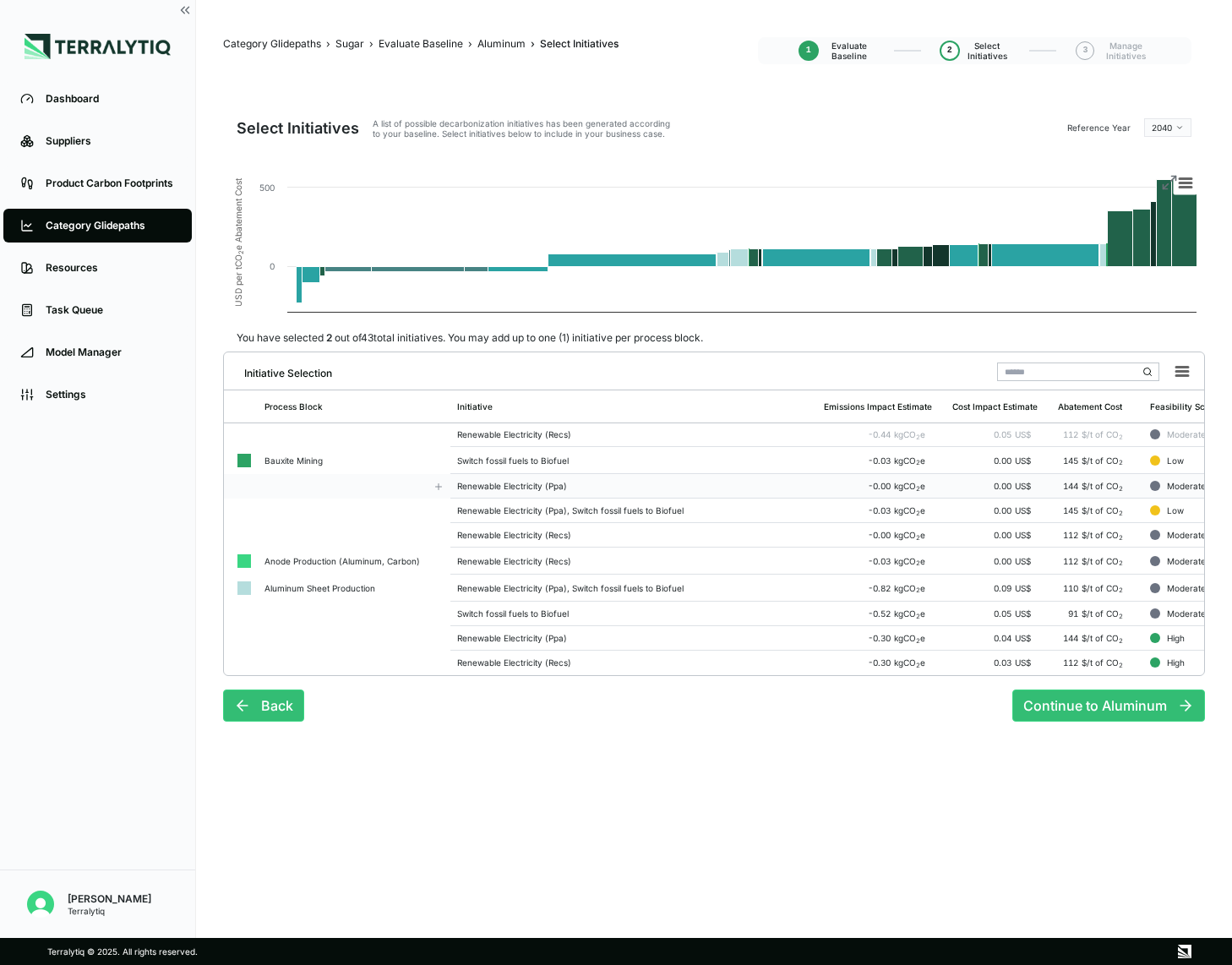
click at [511, 492] on td "Renewable Electricity (Ppa)" at bounding box center [634, 487] width 366 height 25
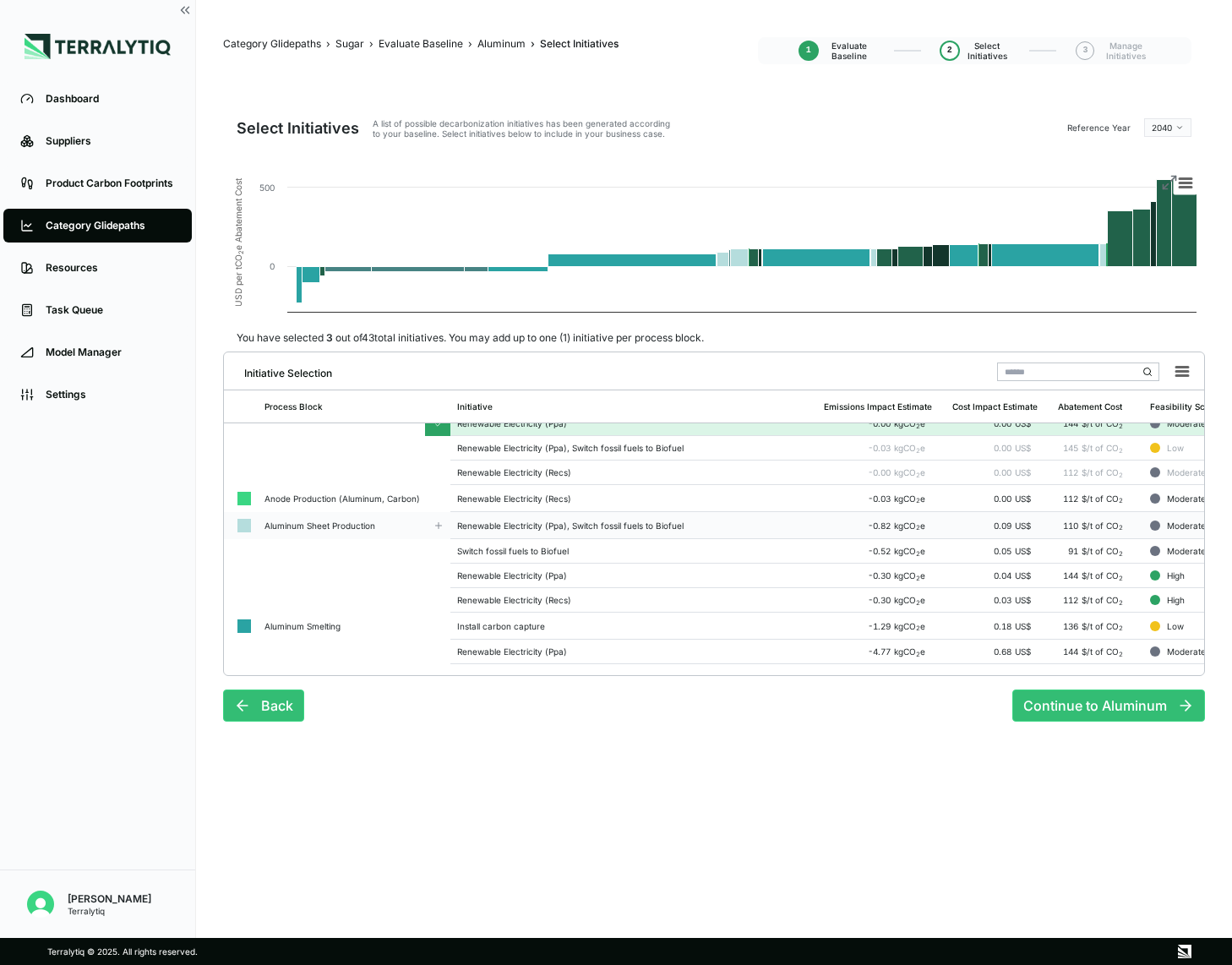
scroll to position [416, 0]
click at [560, 525] on div "Renewable Electricity (Ppa), Switch fossil fuels to Biofuel" at bounding box center [634, 522] width 353 height 11
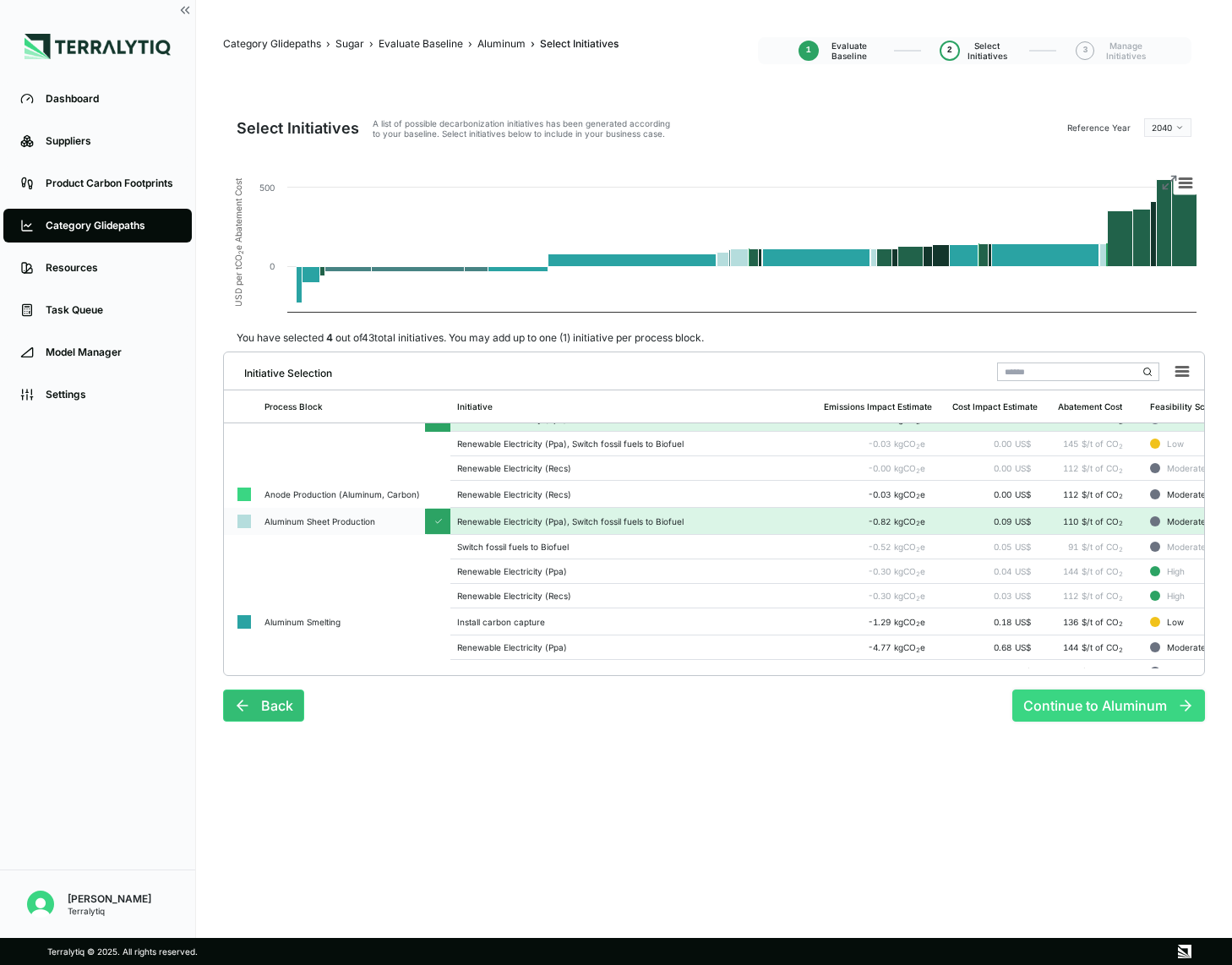
click at [1081, 705] on button "Continue to Aluminum" at bounding box center [1108, 706] width 192 height 33
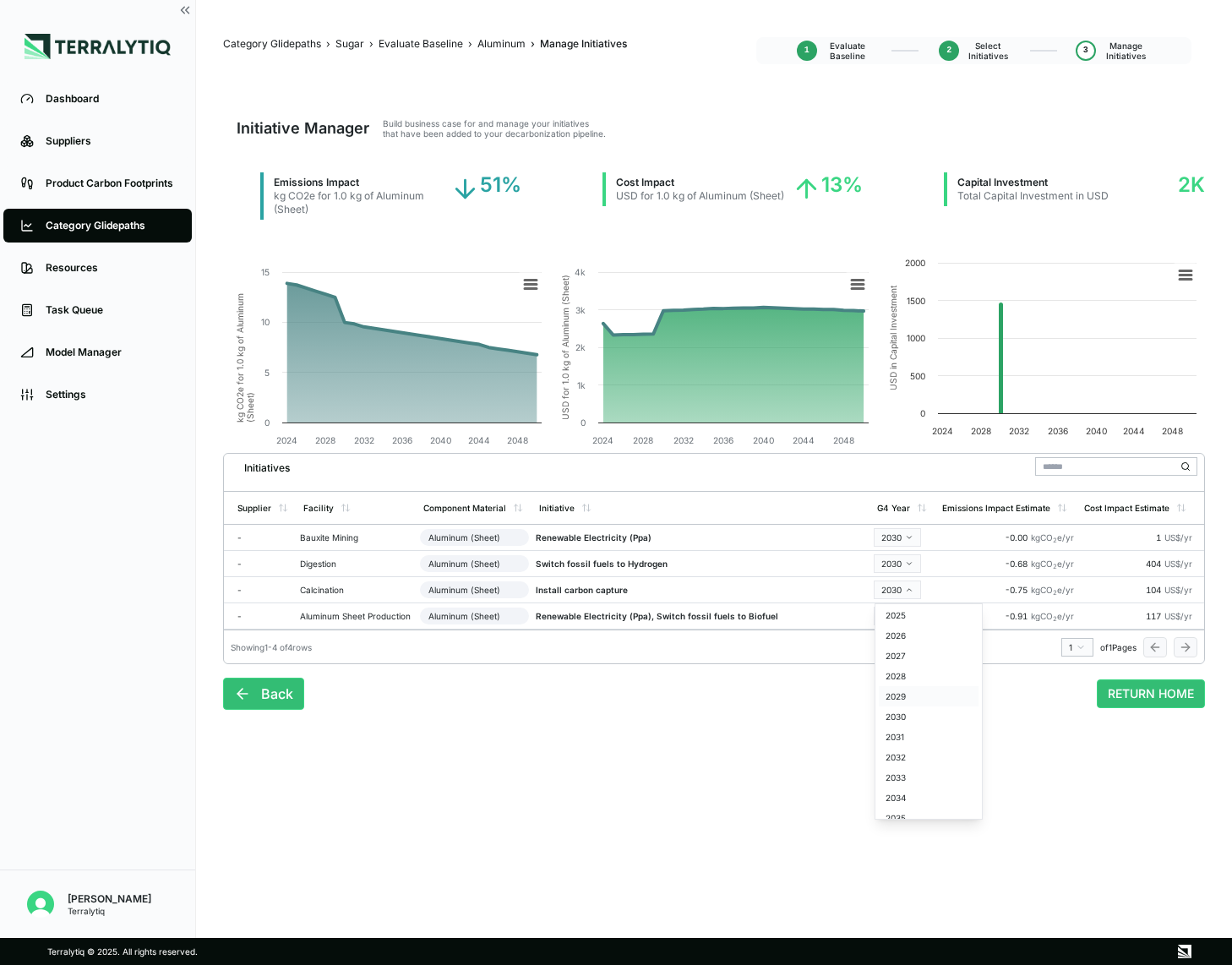
scroll to position [24, 0]
click at [911, 758] on div "2032" at bounding box center [928, 756] width 99 height 20
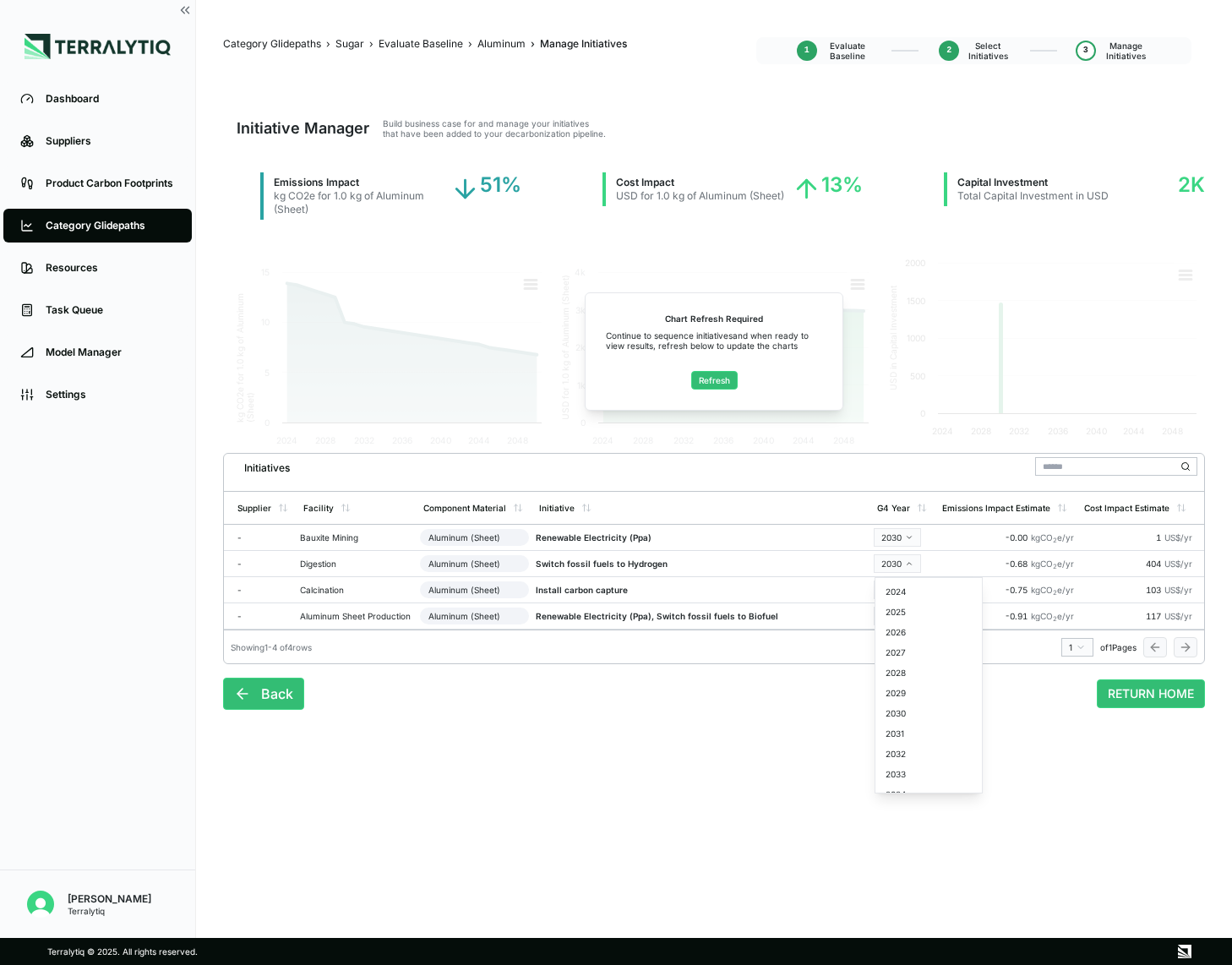
click at [704, 744] on html "Dashboard Suppliers Product Carbon Footprints Category Glidepaths Resources Tas…" at bounding box center [616, 482] width 1232 height 965
click at [277, 697] on button "Back" at bounding box center [264, 693] width 81 height 33
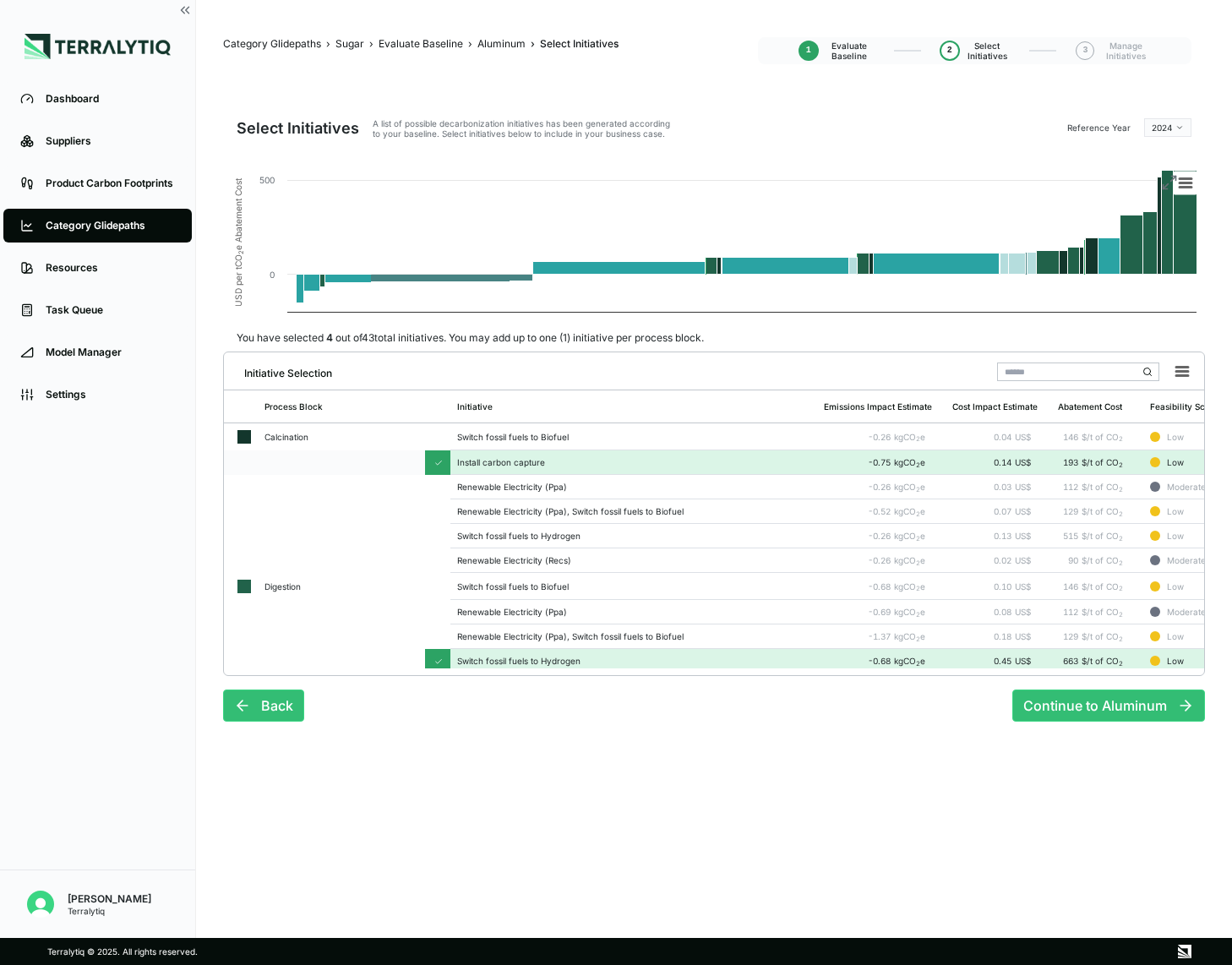
click at [525, 464] on div "Install carbon capture" at bounding box center [634, 462] width 353 height 11
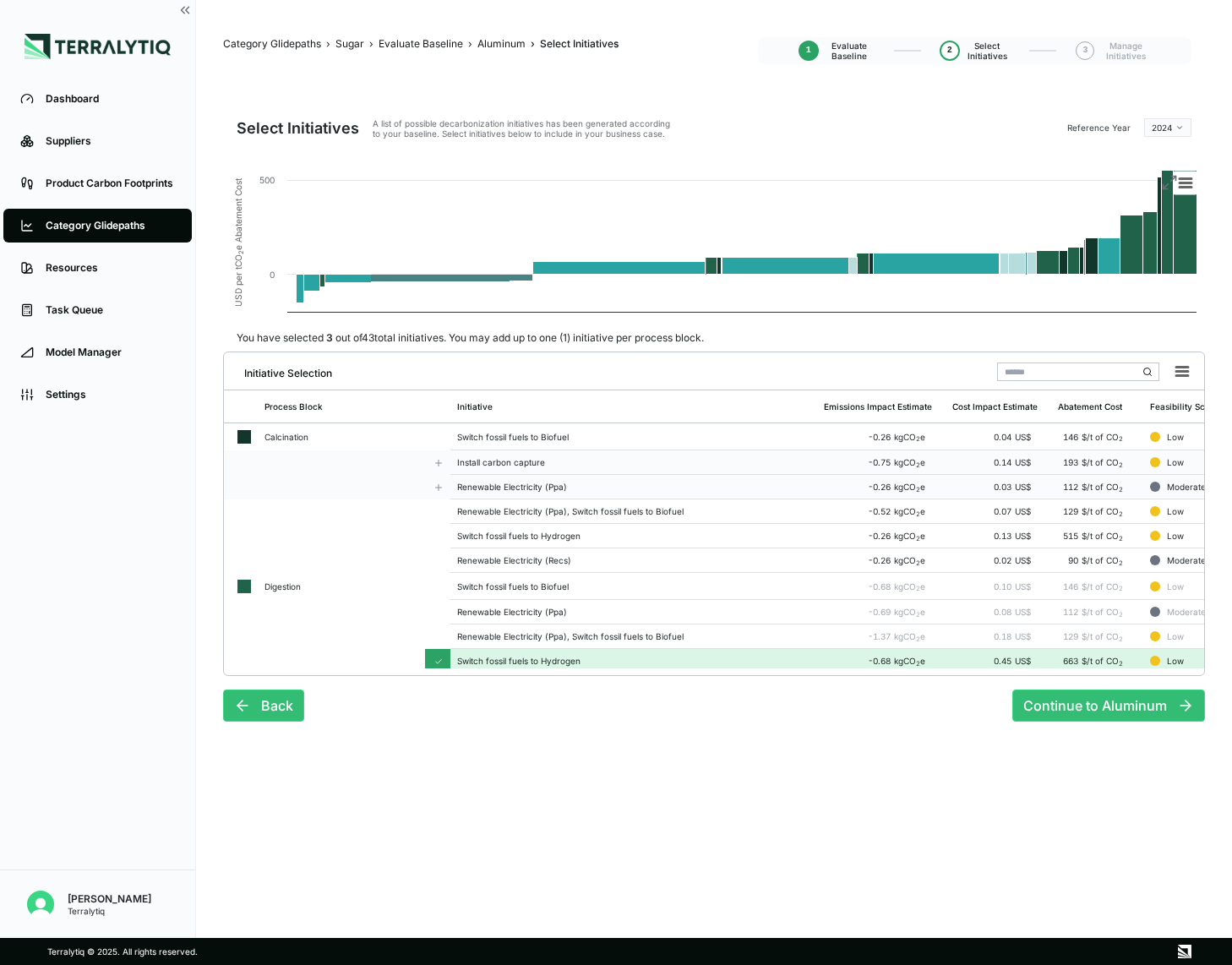
click at [519, 490] on div "Renewable Electricity (Ppa)" at bounding box center [634, 487] width 353 height 11
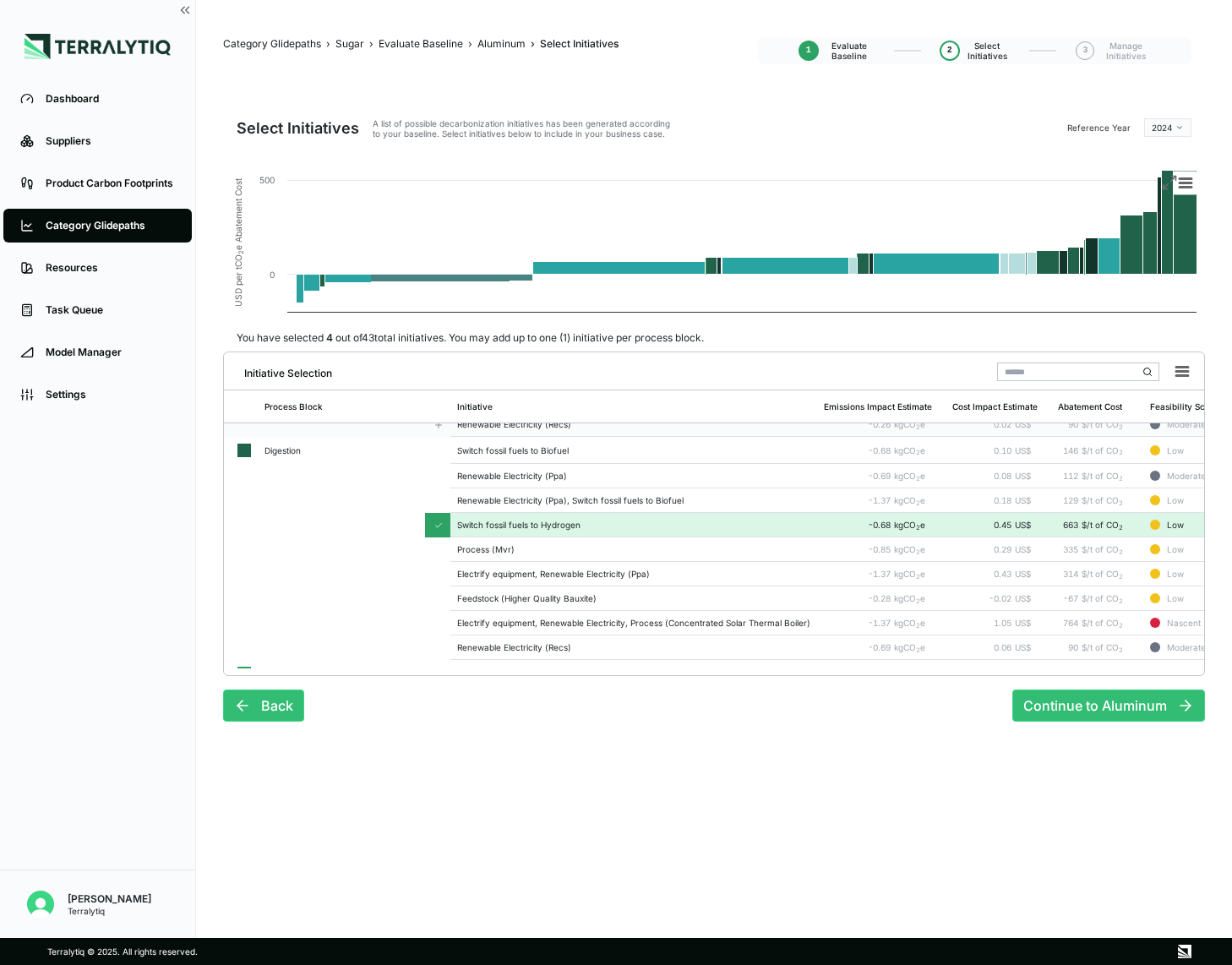
scroll to position [141, 0]
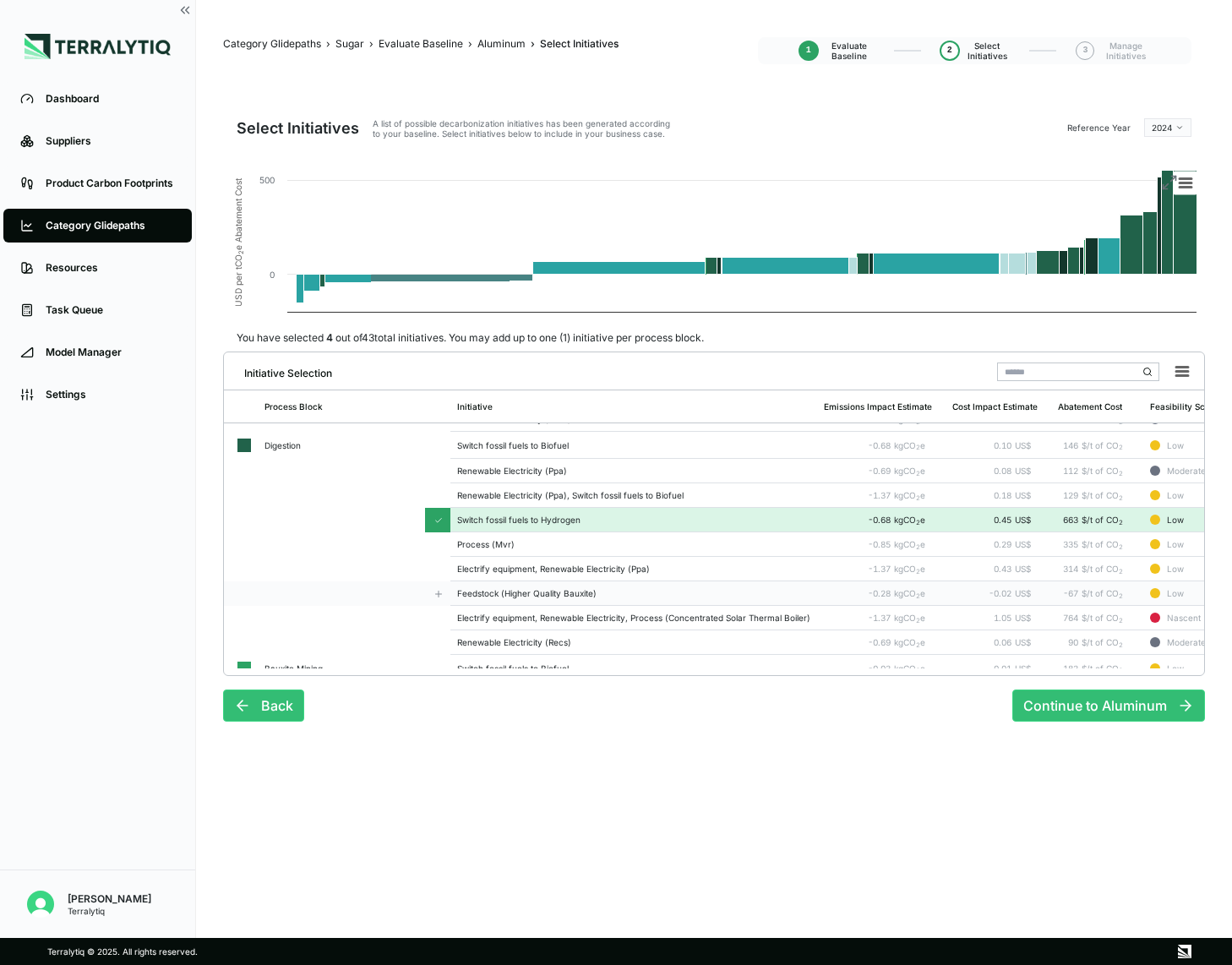
click at [484, 590] on div "Feedstock (Higher Quality Bauxite)" at bounding box center [634, 593] width 353 height 11
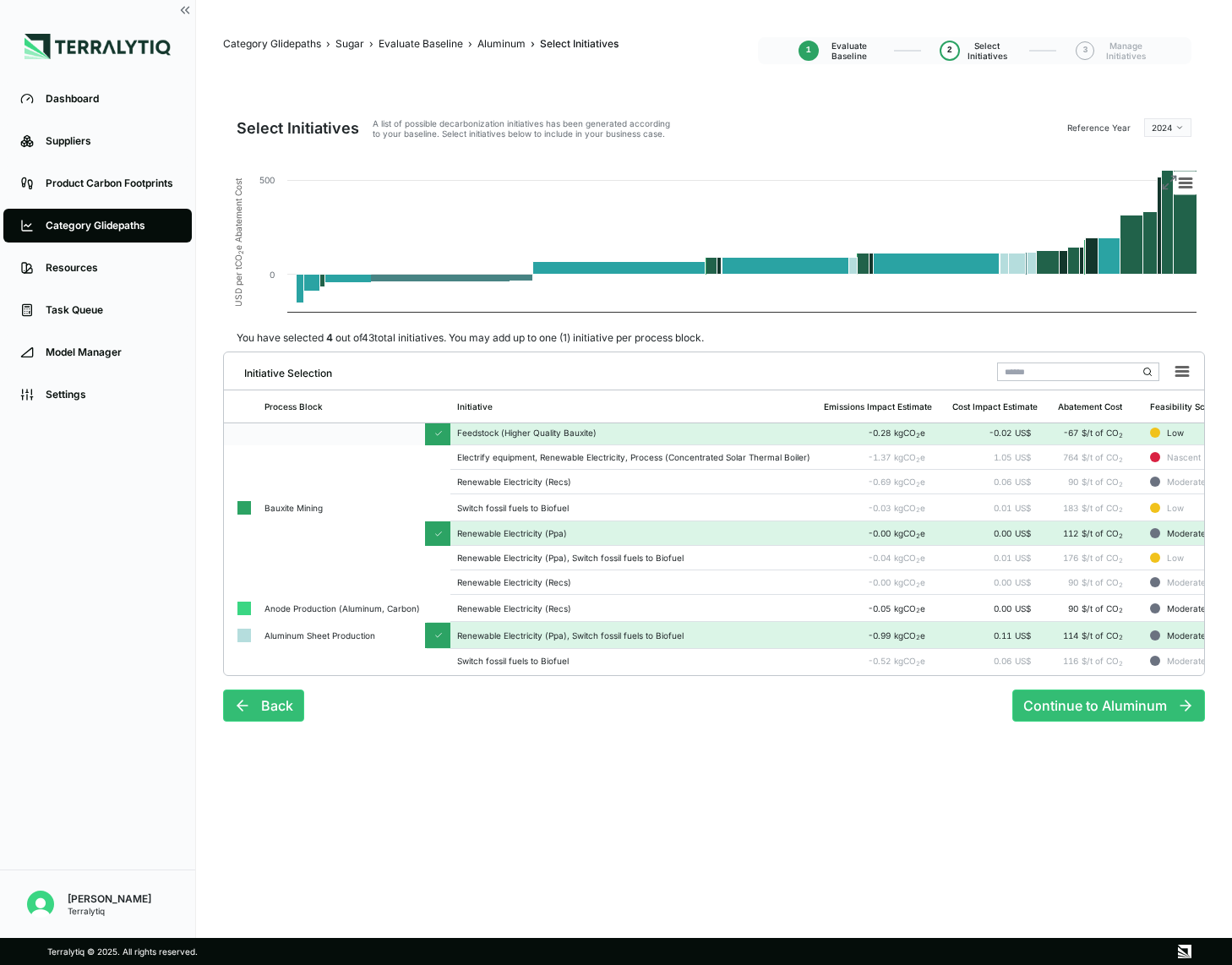
scroll to position [319, 0]
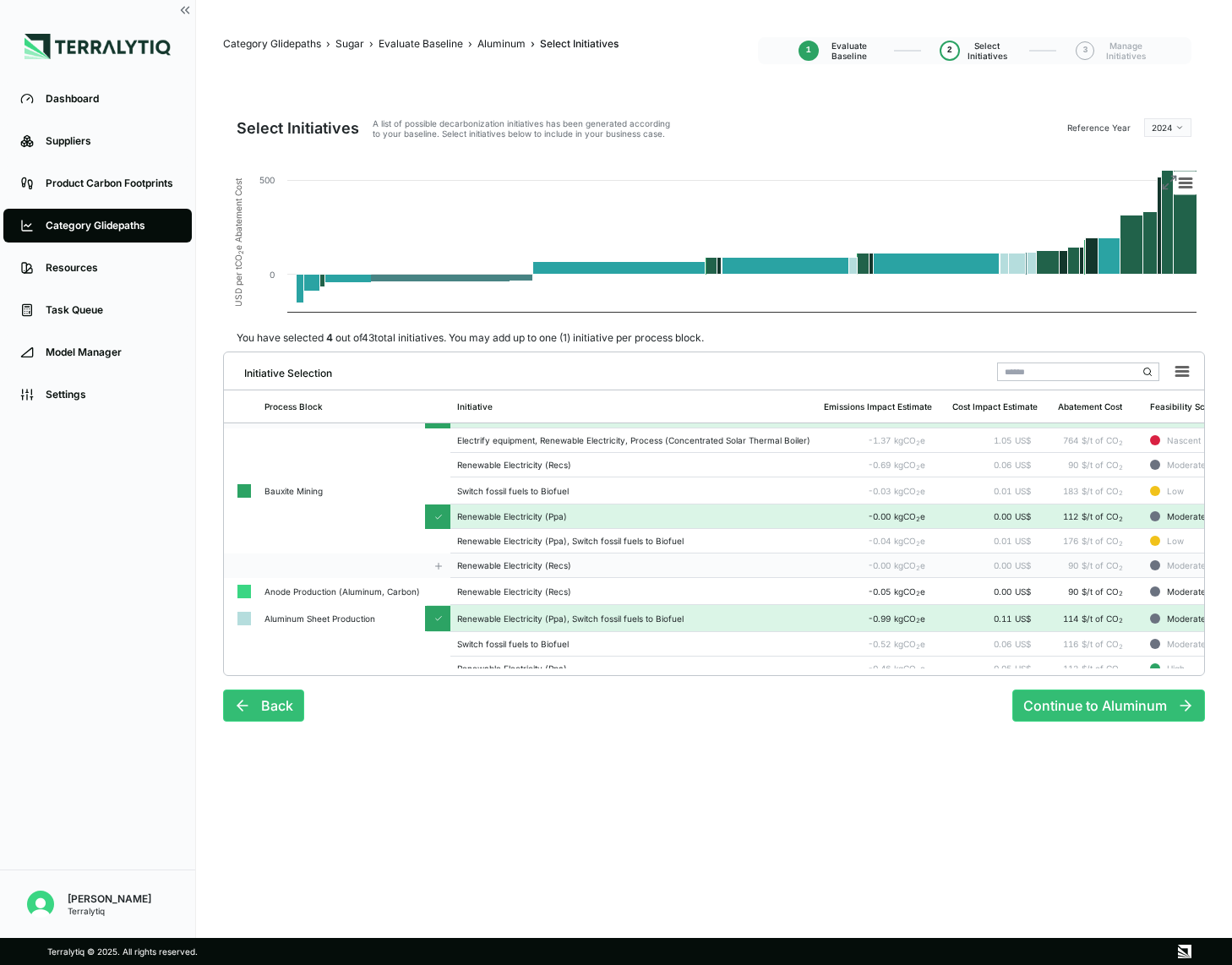
click at [488, 562] on div "Renewable Electricity (Recs)" at bounding box center [634, 566] width 353 height 11
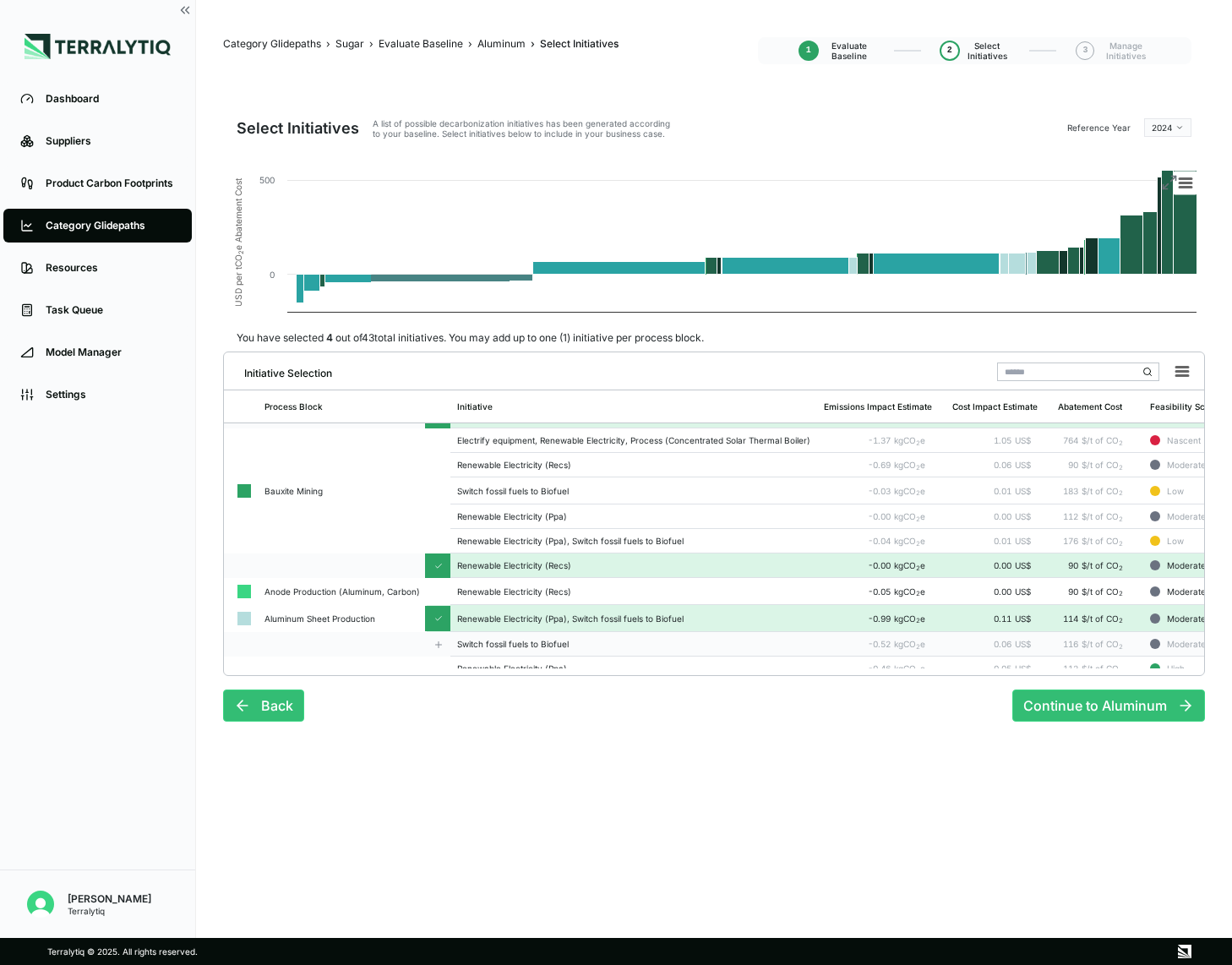
click at [485, 636] on td "Switch fossil fuels to Biofuel" at bounding box center [634, 644] width 366 height 25
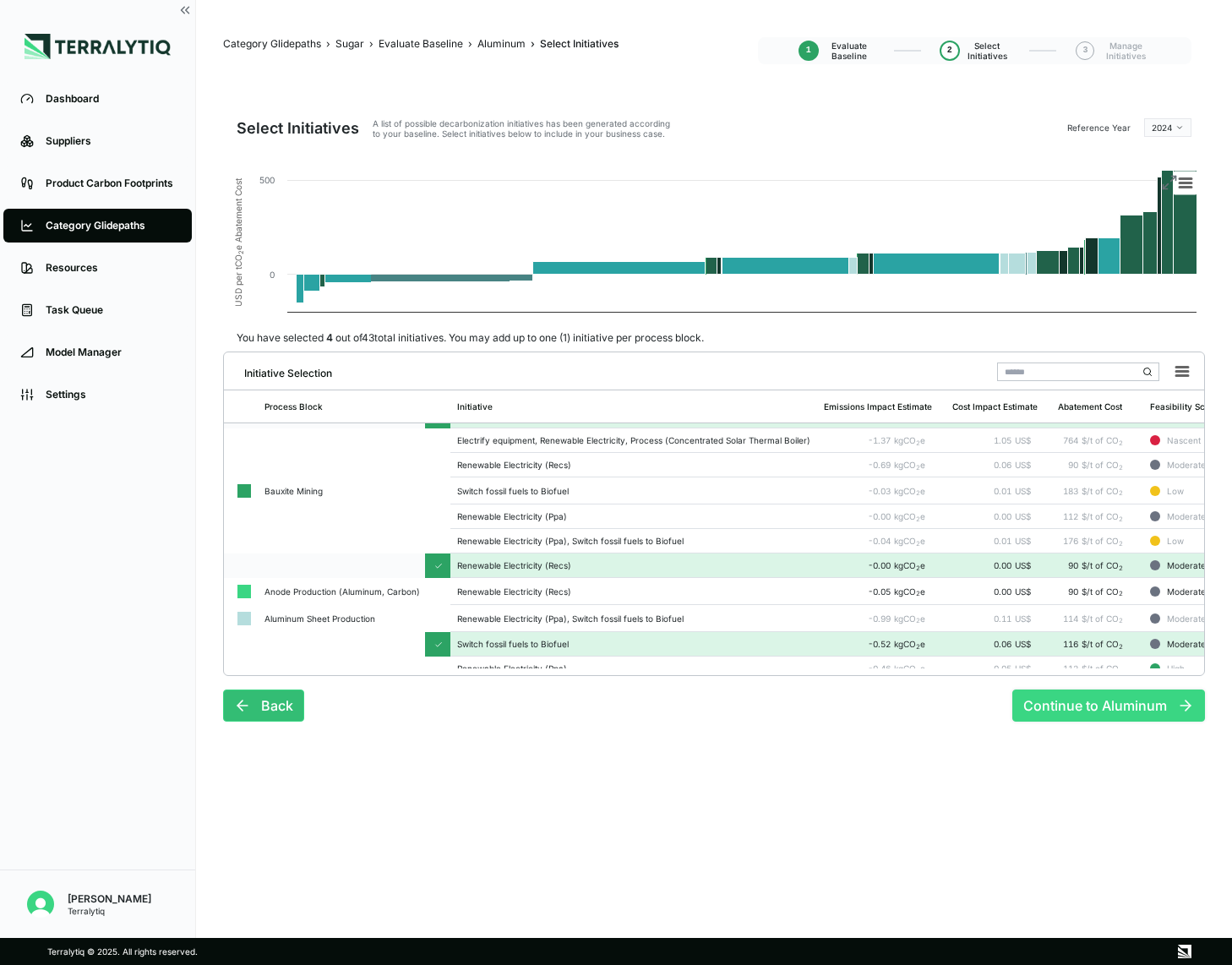
click at [1038, 694] on button "Continue to Aluminum" at bounding box center [1108, 706] width 192 height 33
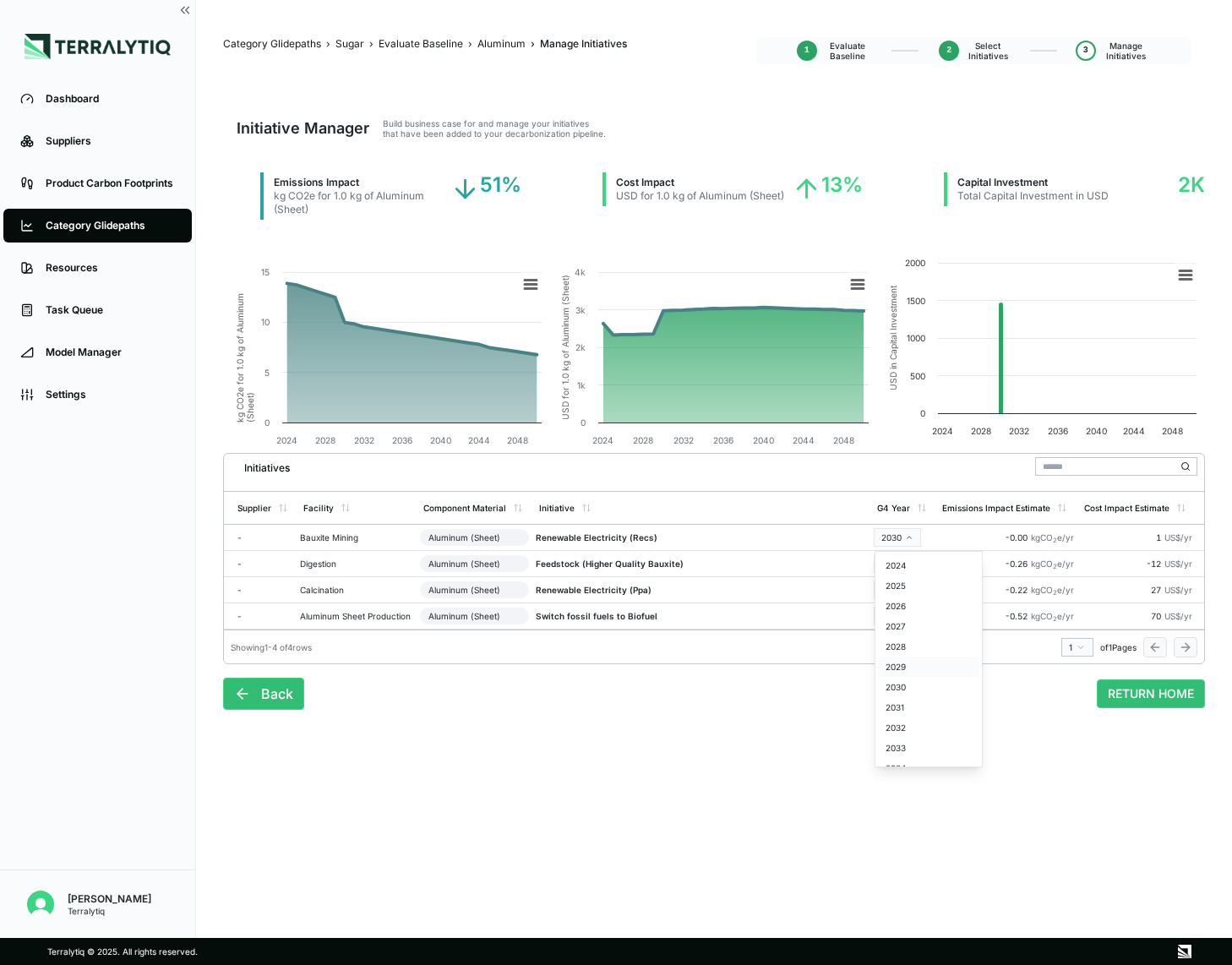
click at [923, 670] on div "2029" at bounding box center [928, 666] width 99 height 20
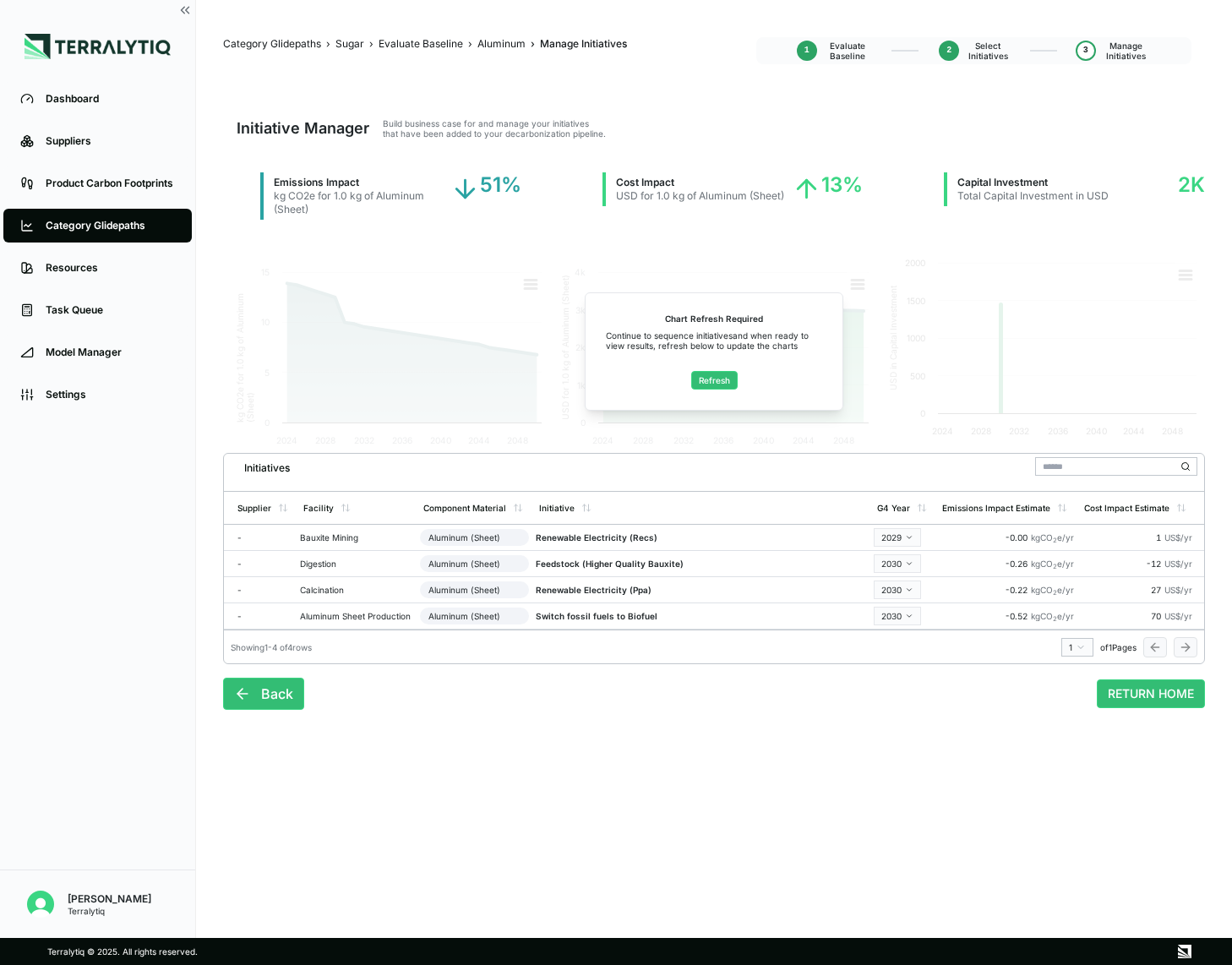
click at [905, 585] on html "Dashboard Suppliers Product Carbon Footprints Category Glidepaths Resources Tas…" at bounding box center [616, 482] width 1232 height 965
click at [907, 798] on div "2033" at bounding box center [928, 800] width 99 height 20
click at [712, 377] on button "Refresh" at bounding box center [714, 380] width 47 height 18
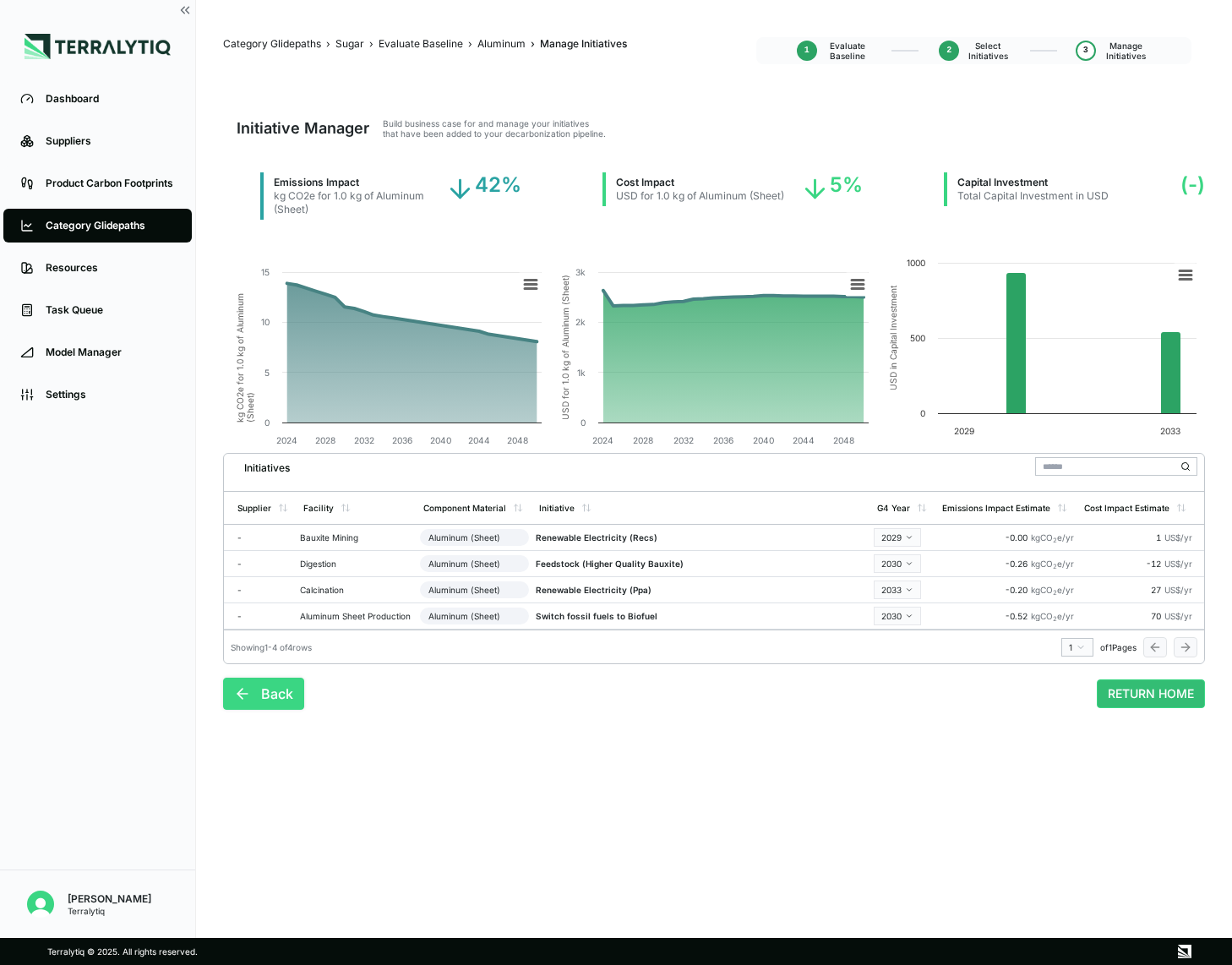
click at [284, 698] on button "Back" at bounding box center [264, 693] width 81 height 33
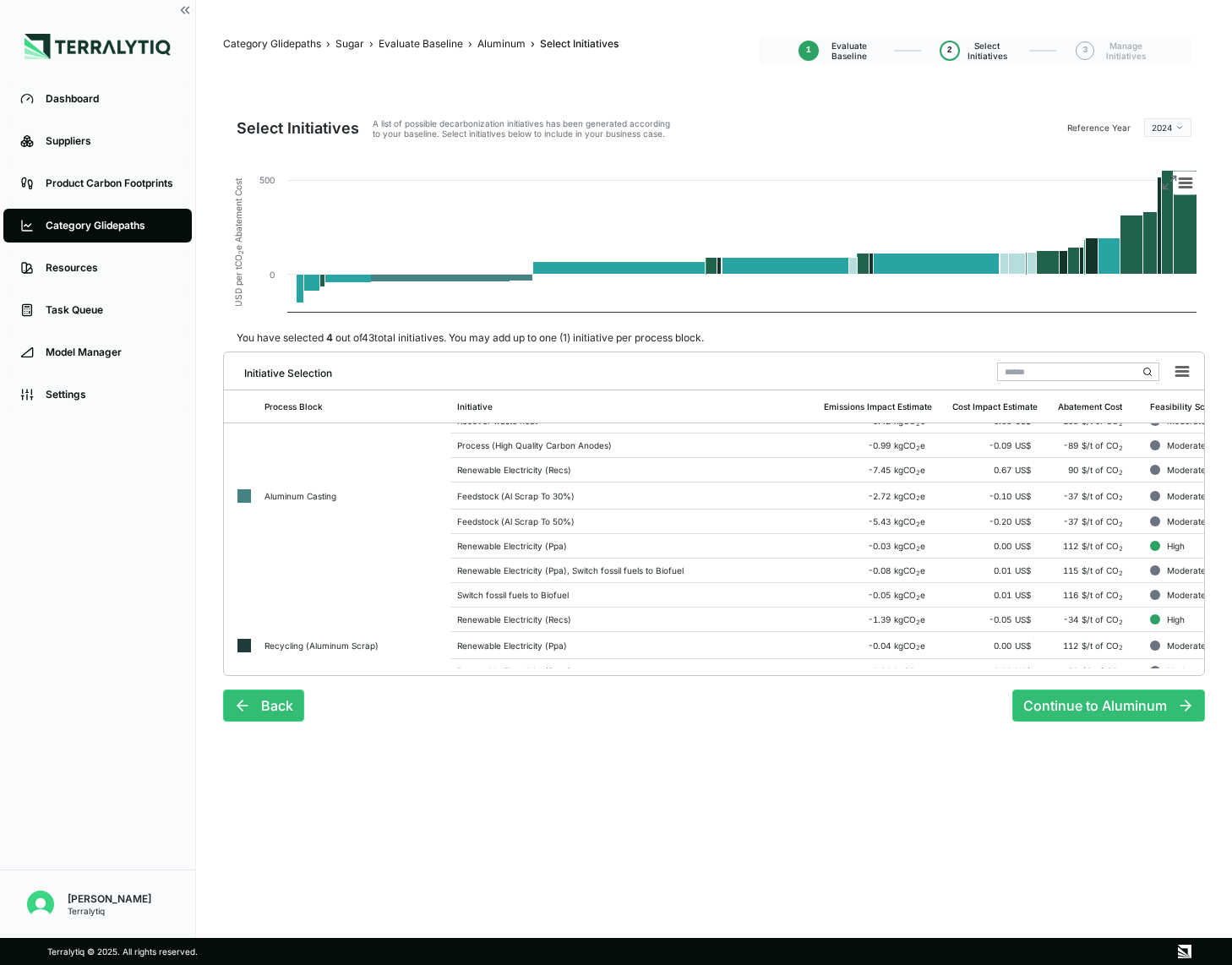
scroll to position [731, 0]
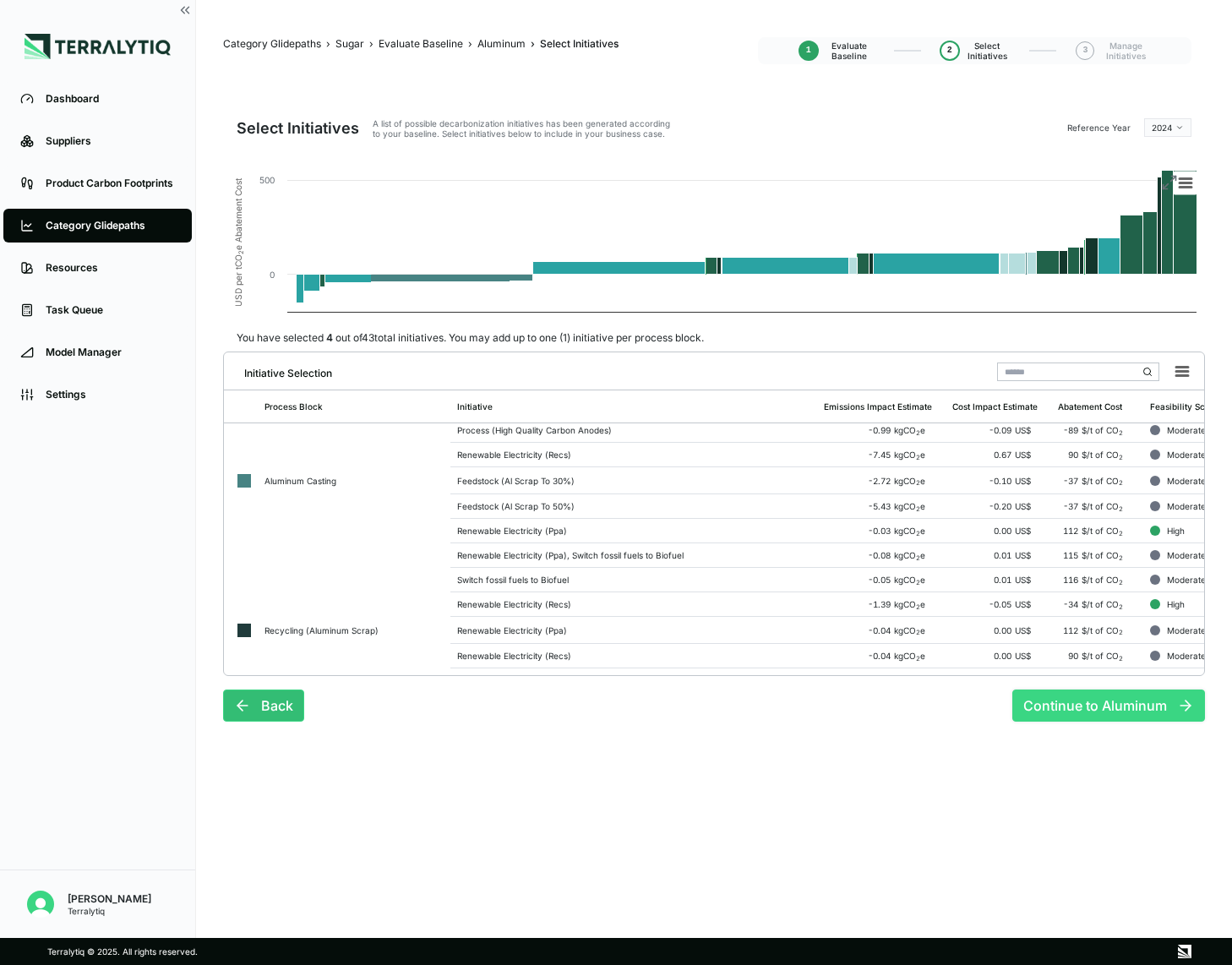
click at [1053, 711] on button "Continue to Aluminum" at bounding box center [1108, 706] width 192 height 33
